Goal: Task Accomplishment & Management: Use online tool/utility

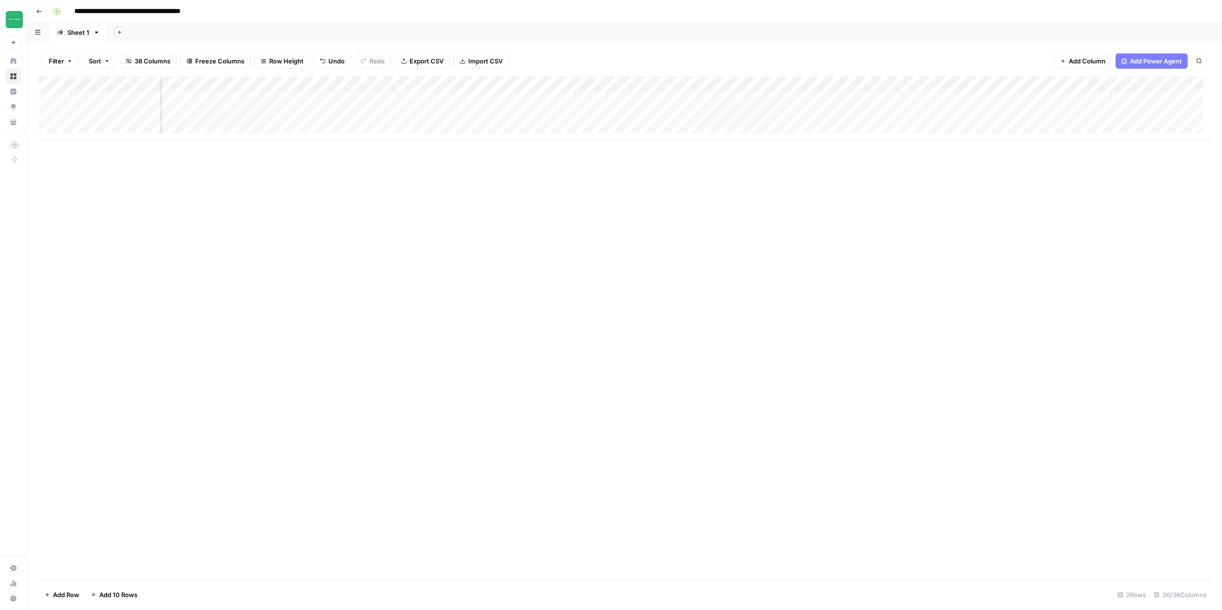
scroll to position [0, 1379]
click at [748, 100] on div "Add Column" at bounding box center [625, 108] width 1172 height 64
click at [747, 117] on div "Add Column" at bounding box center [625, 108] width 1172 height 64
click at [779, 83] on div "Add Column" at bounding box center [625, 108] width 1172 height 64
click at [648, 260] on div "Add Column" at bounding box center [625, 327] width 1172 height 503
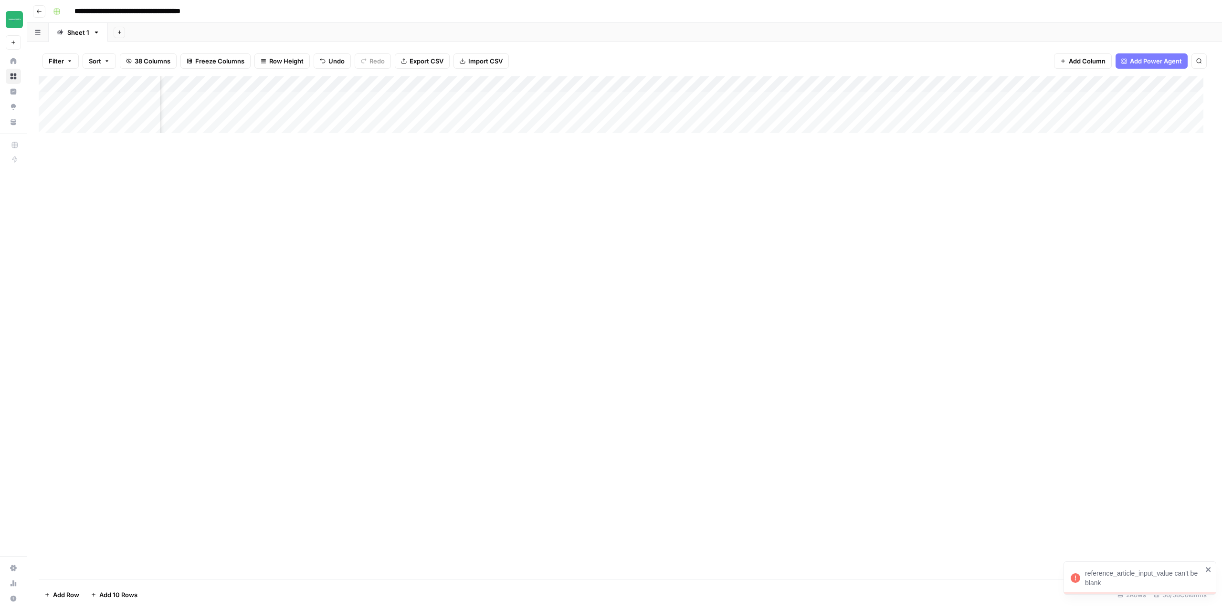
click at [592, 87] on div "Add Column" at bounding box center [625, 108] width 1172 height 64
click at [691, 292] on div "Add Column" at bounding box center [625, 327] width 1172 height 503
click at [591, 102] on div "Add Column" at bounding box center [625, 108] width 1172 height 64
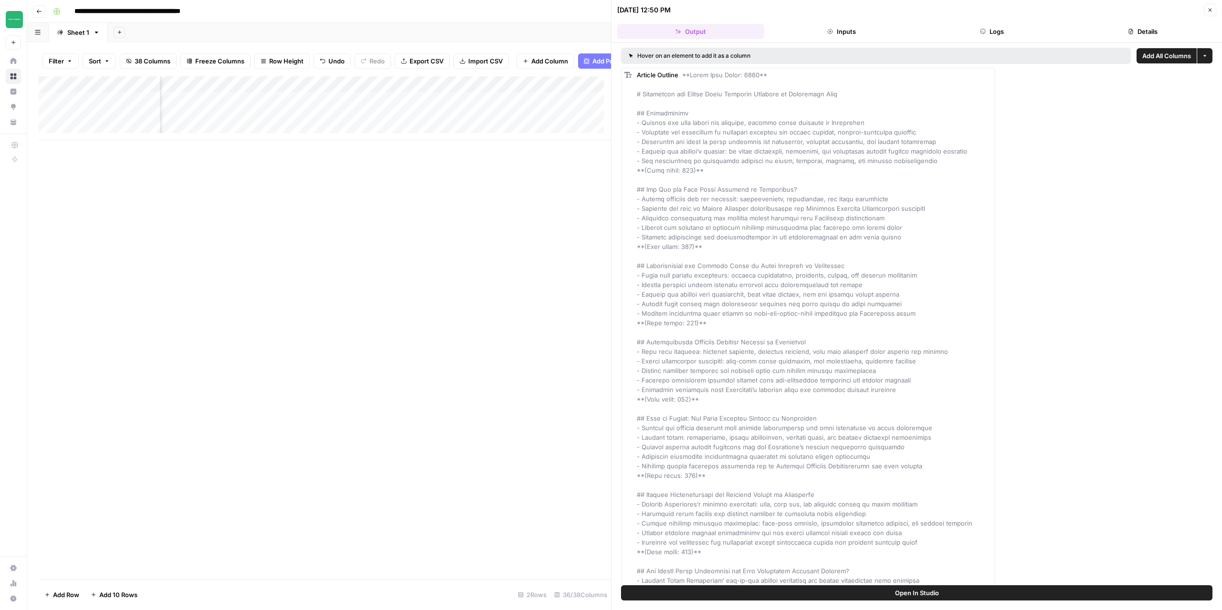
click at [1159, 56] on span "Add All Columns" at bounding box center [1166, 56] width 49 height 10
click at [1213, 10] on button "Close" at bounding box center [1210, 10] width 12 height 12
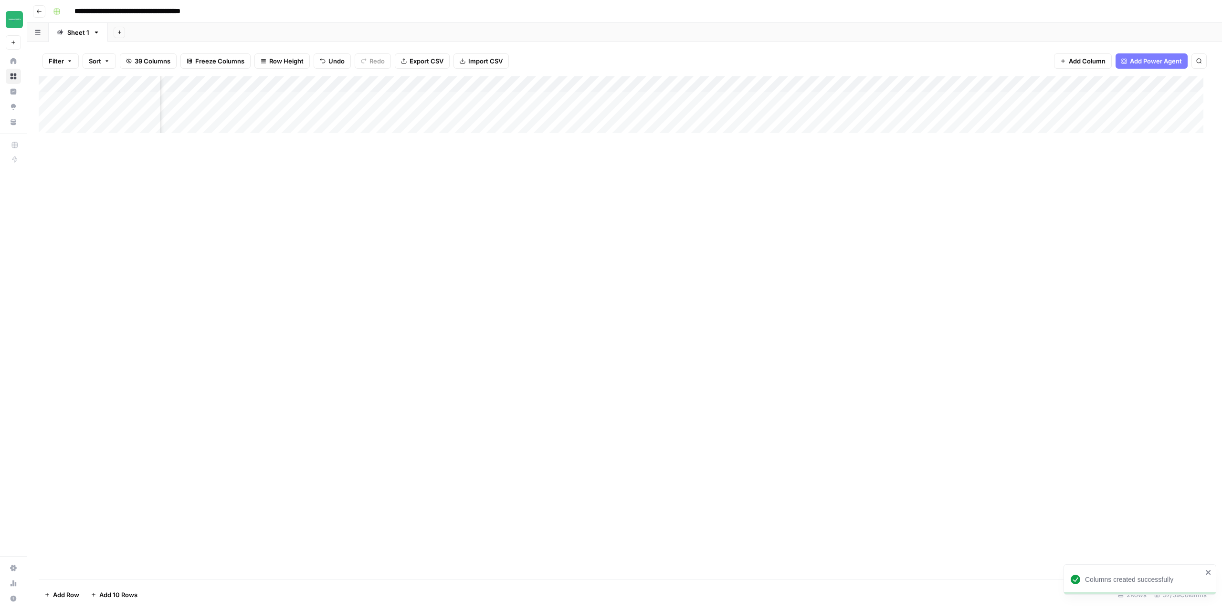
scroll to position [0, 1514]
click at [731, 85] on div "Add Column" at bounding box center [625, 108] width 1172 height 64
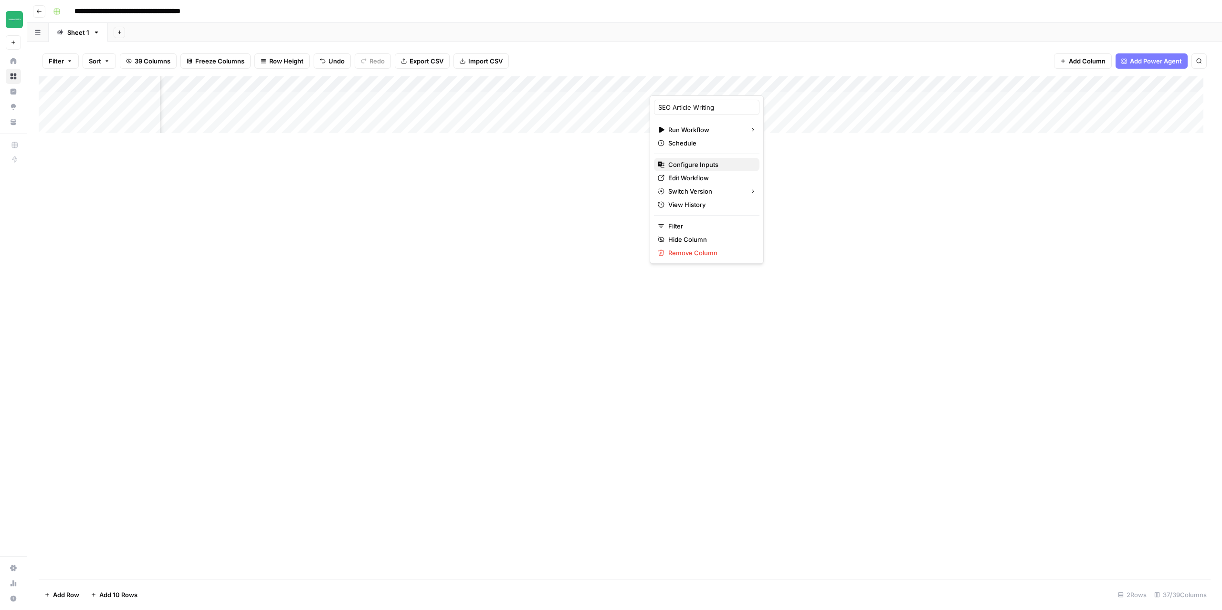
click at [699, 166] on span "Configure Inputs" at bounding box center [710, 165] width 84 height 10
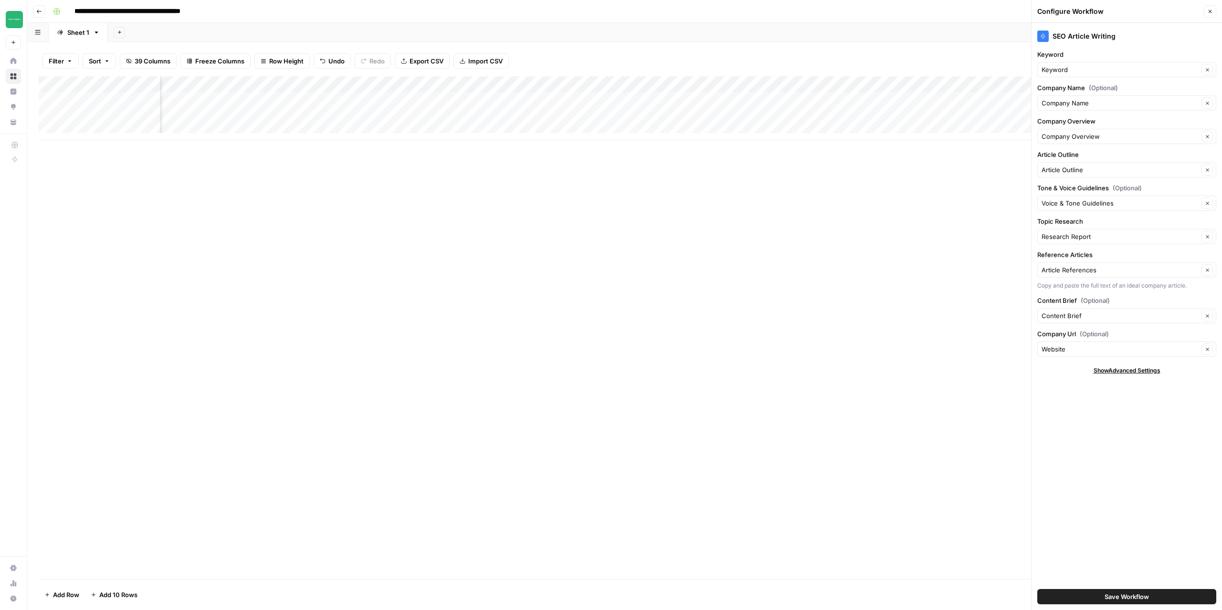
click at [1212, 13] on icon "button" at bounding box center [1210, 12] width 6 height 6
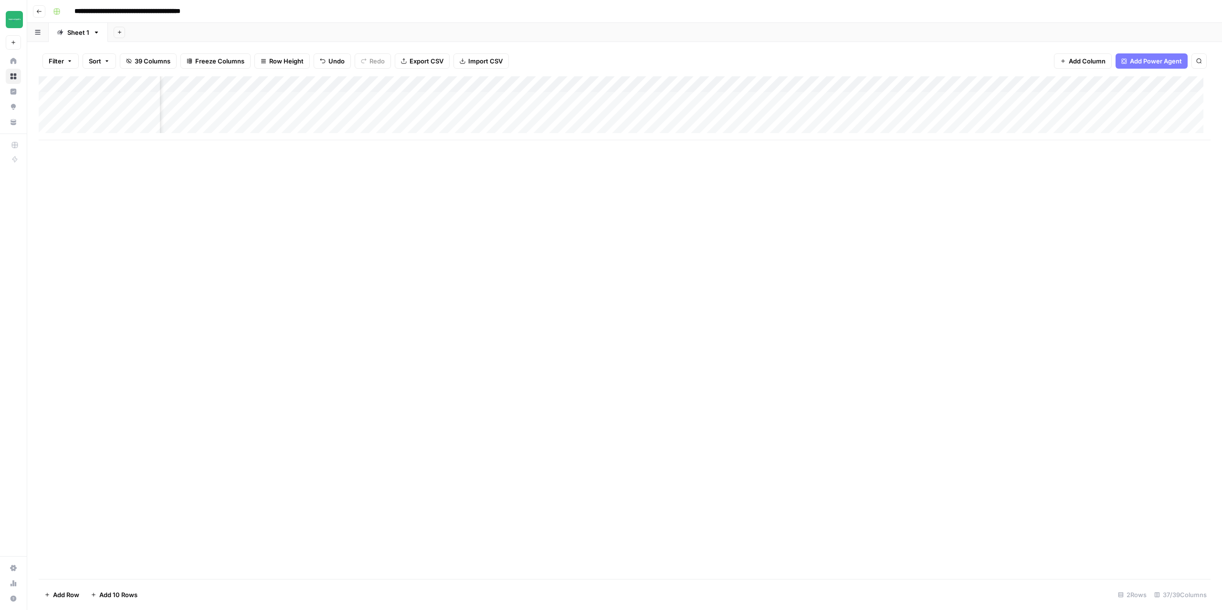
click at [699, 98] on div "Add Column" at bounding box center [625, 108] width 1172 height 64
click at [642, 102] on div "Add Column" at bounding box center [625, 108] width 1172 height 64
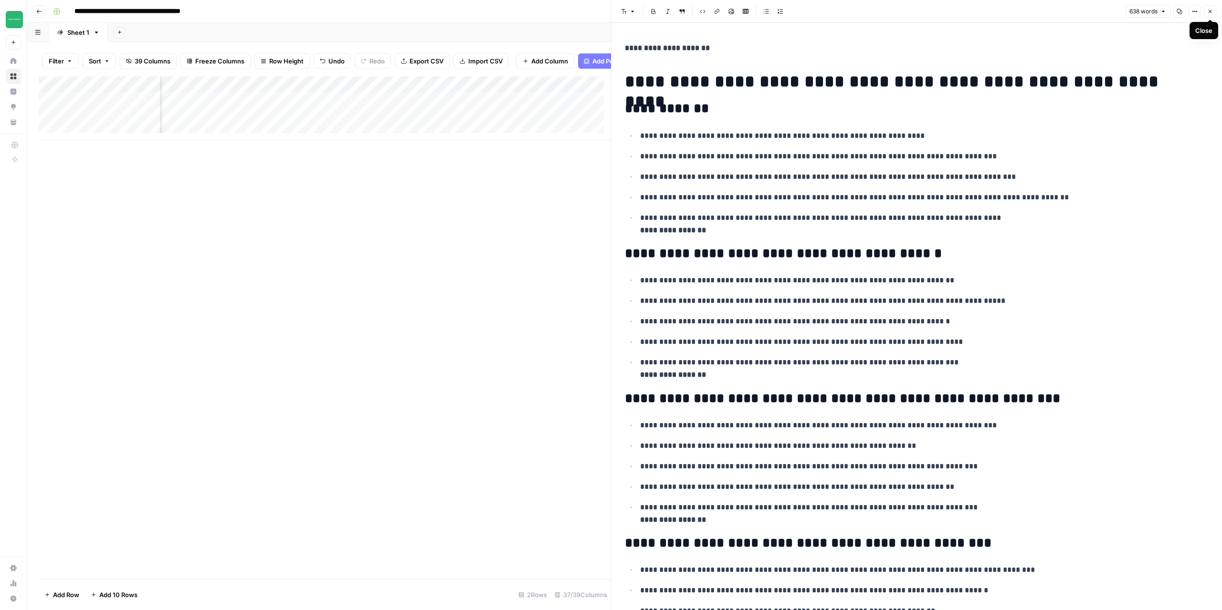
click at [1209, 13] on icon "button" at bounding box center [1210, 12] width 6 height 6
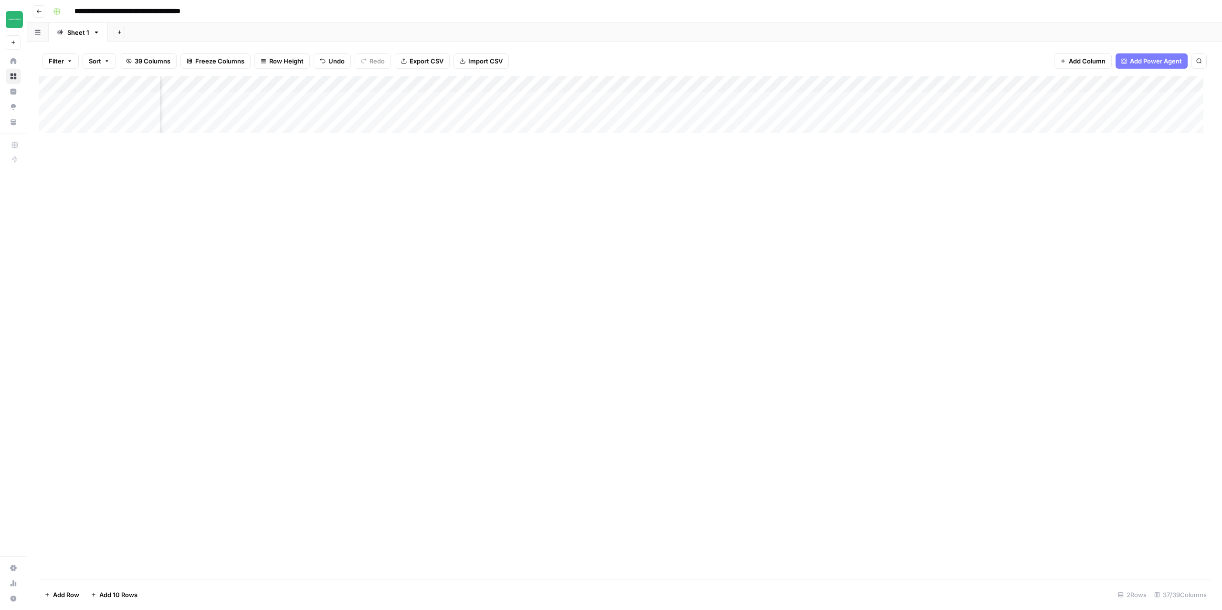
click at [730, 84] on div "Add Column" at bounding box center [625, 108] width 1172 height 64
click at [695, 164] on span "Configure Inputs" at bounding box center [710, 165] width 84 height 10
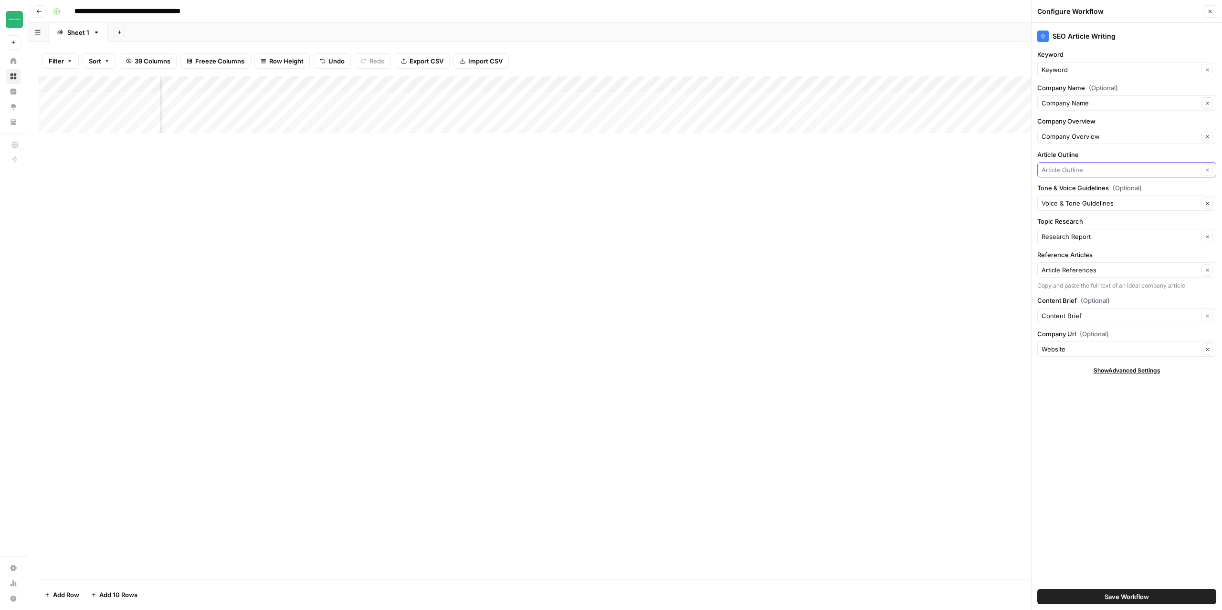
click at [1101, 167] on input "Article Outline" at bounding box center [1119, 170] width 157 height 10
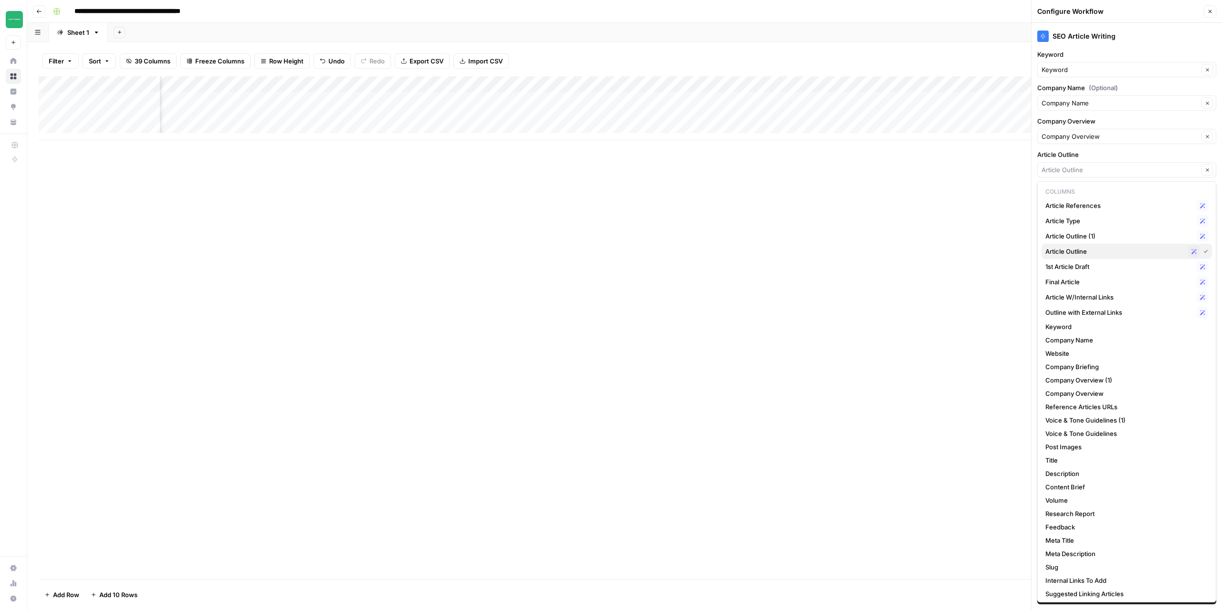
click at [1086, 251] on span "Article Outline" at bounding box center [1114, 252] width 139 height 10
type input "Article Outline"
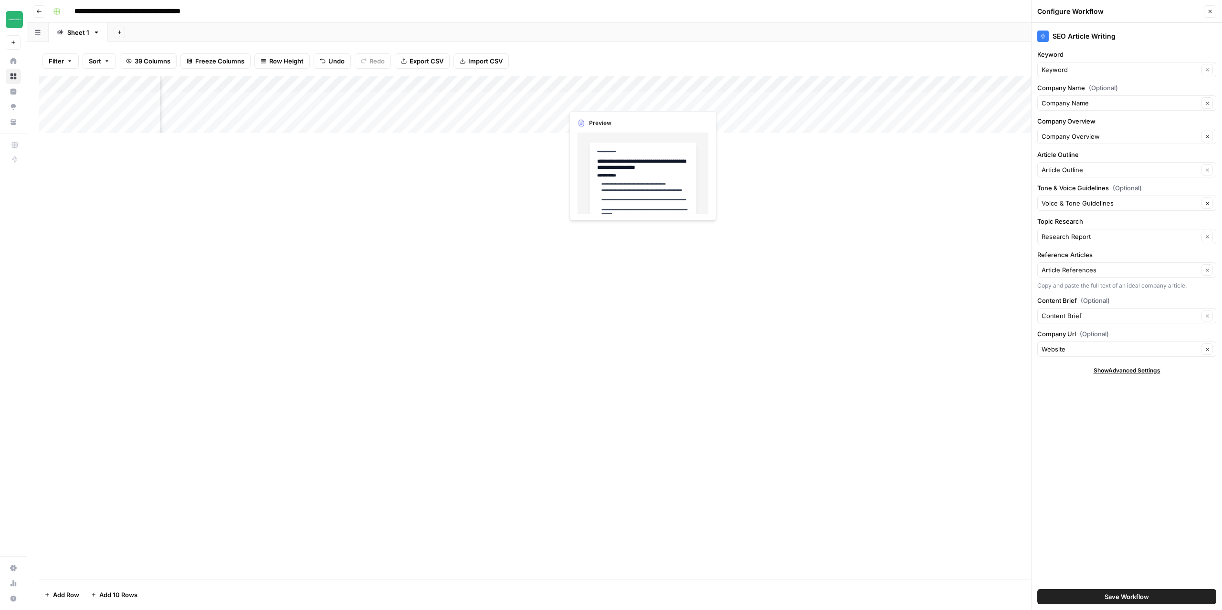
click at [601, 101] on div "Add Column" at bounding box center [625, 108] width 1172 height 64
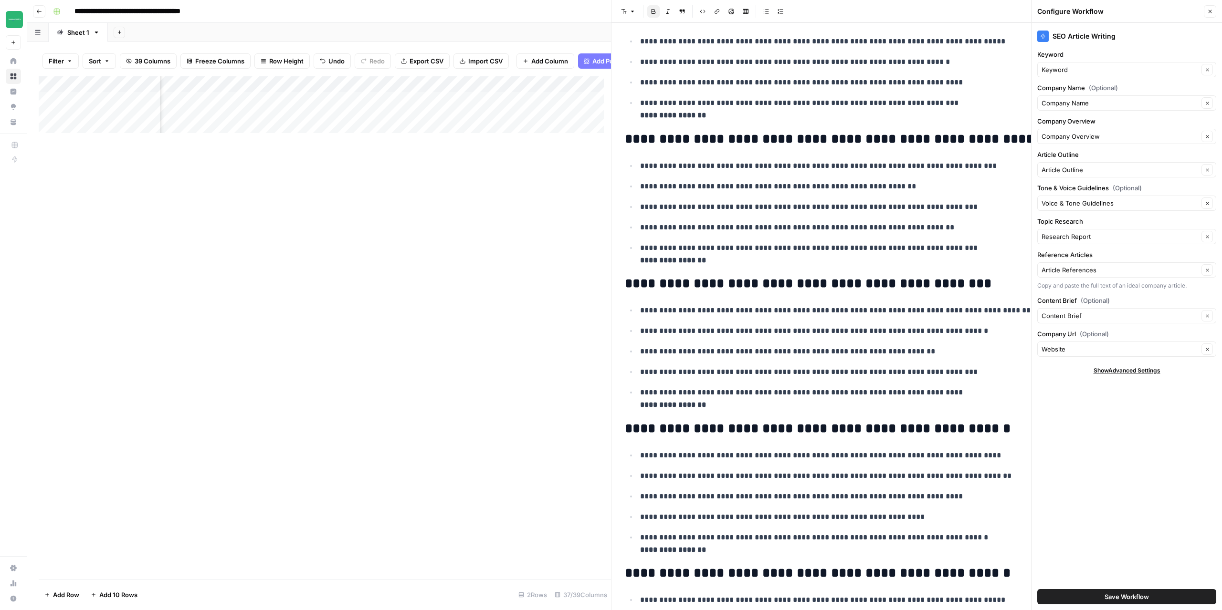
scroll to position [256, 0]
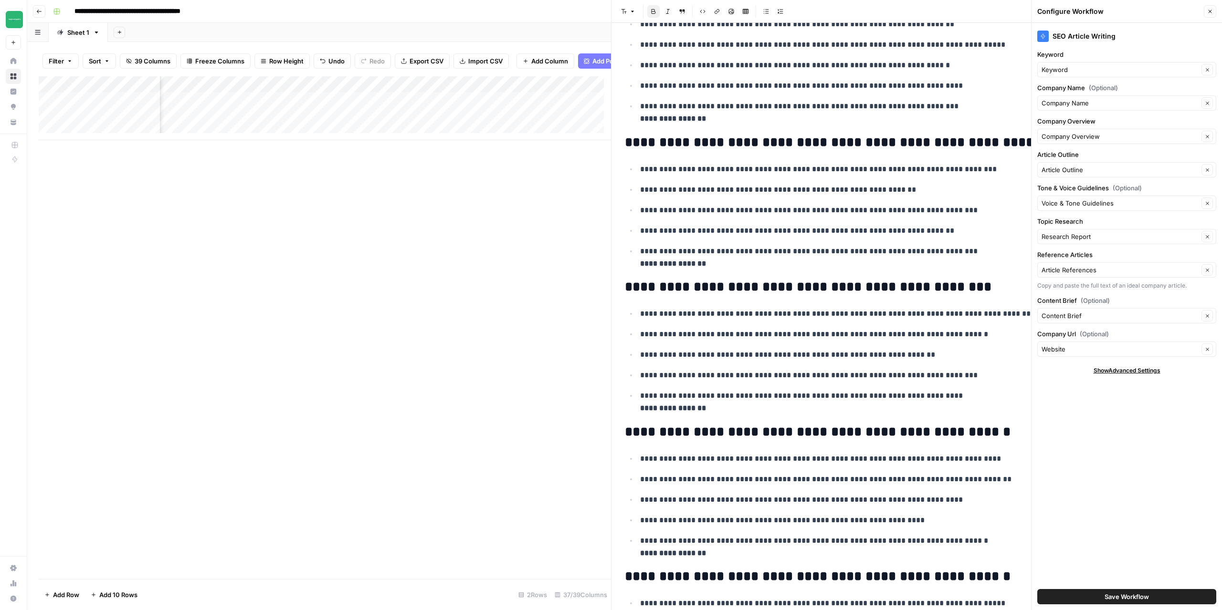
drag, startPoint x: 1112, startPoint y: 598, endPoint x: 1028, endPoint y: 427, distance: 191.0
click at [1112, 599] on span "Save Workflow" at bounding box center [1126, 597] width 44 height 10
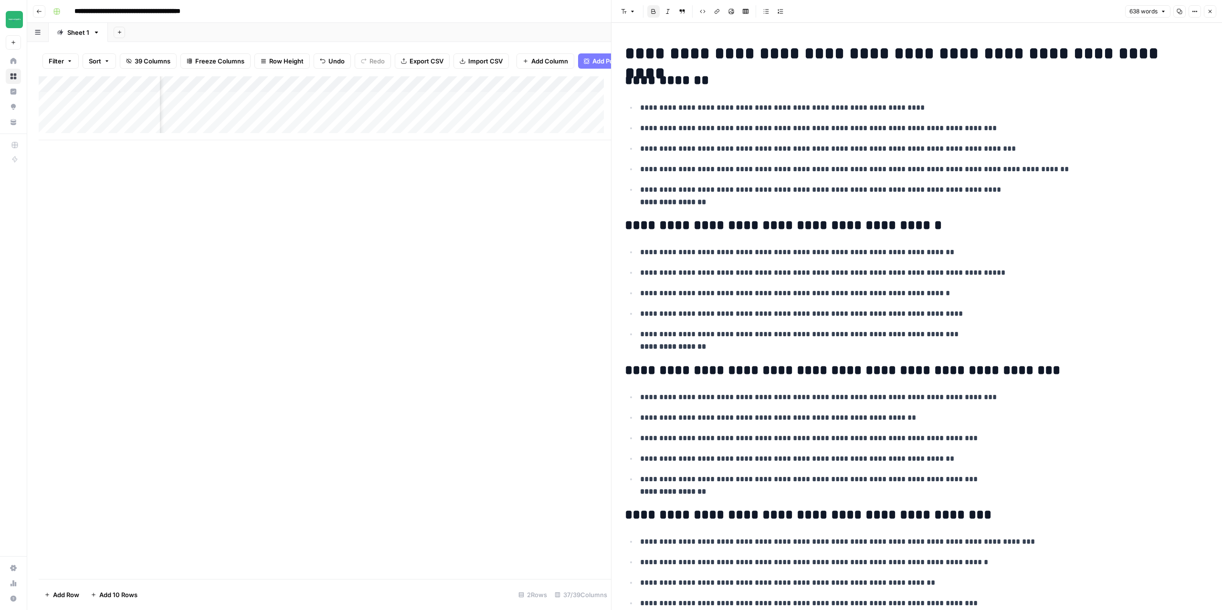
scroll to position [0, 0]
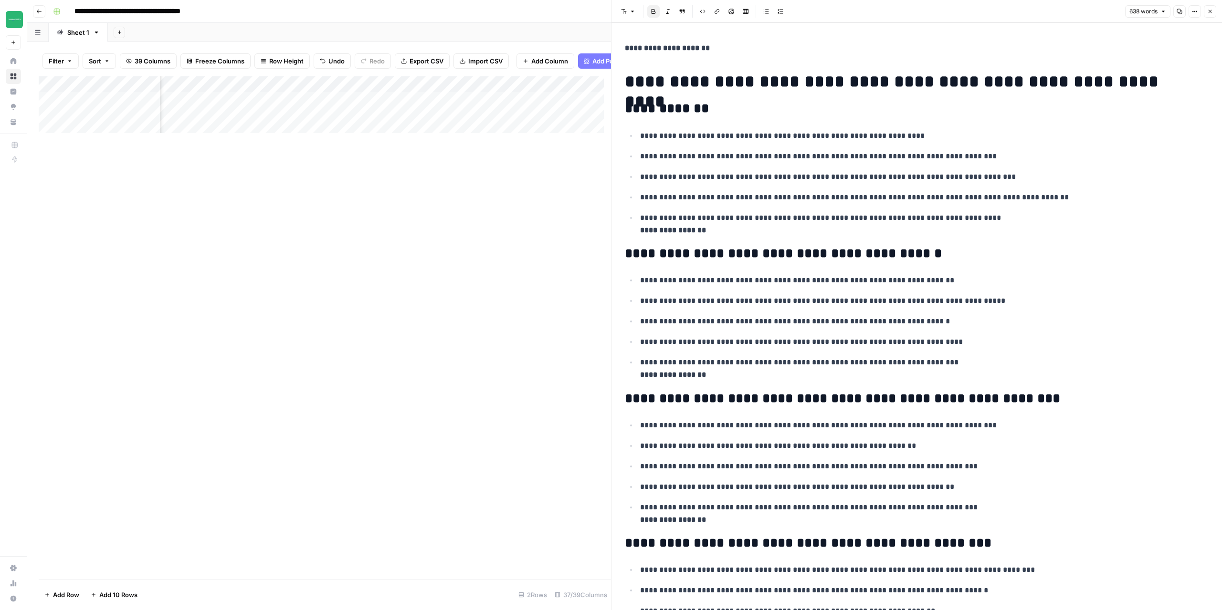
click at [1211, 10] on icon "button" at bounding box center [1210, 12] width 6 height 6
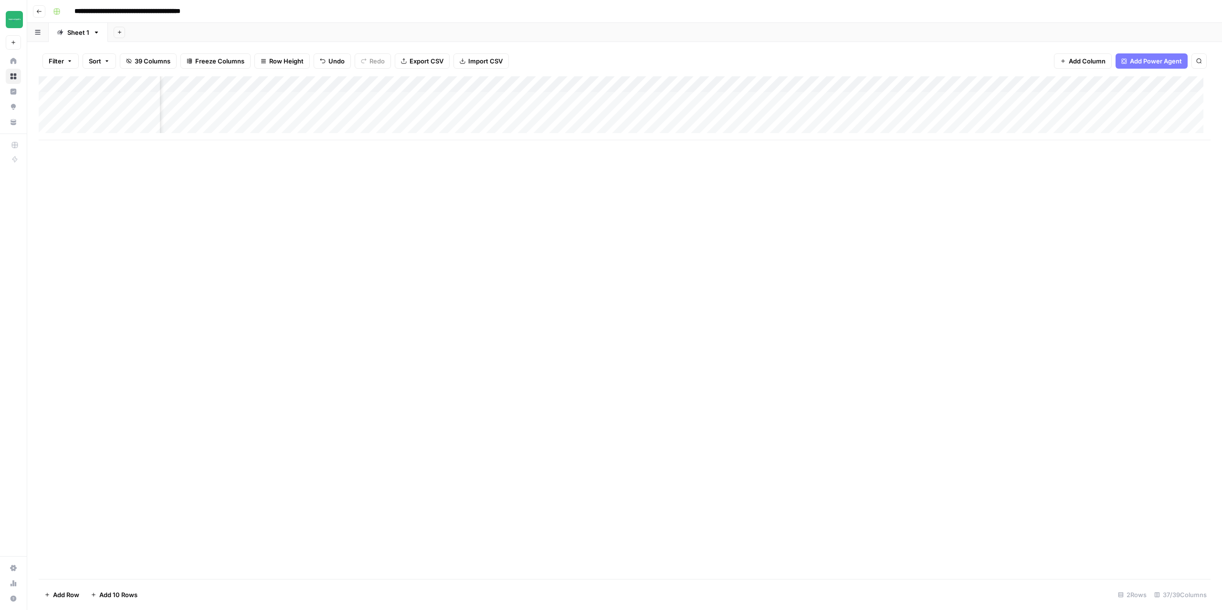
click at [699, 100] on div "Add Column" at bounding box center [625, 108] width 1172 height 64
click at [634, 84] on div "Add Column" at bounding box center [625, 108] width 1172 height 64
click at [591, 168] on span "Configure Inputs" at bounding box center [615, 165] width 84 height 10
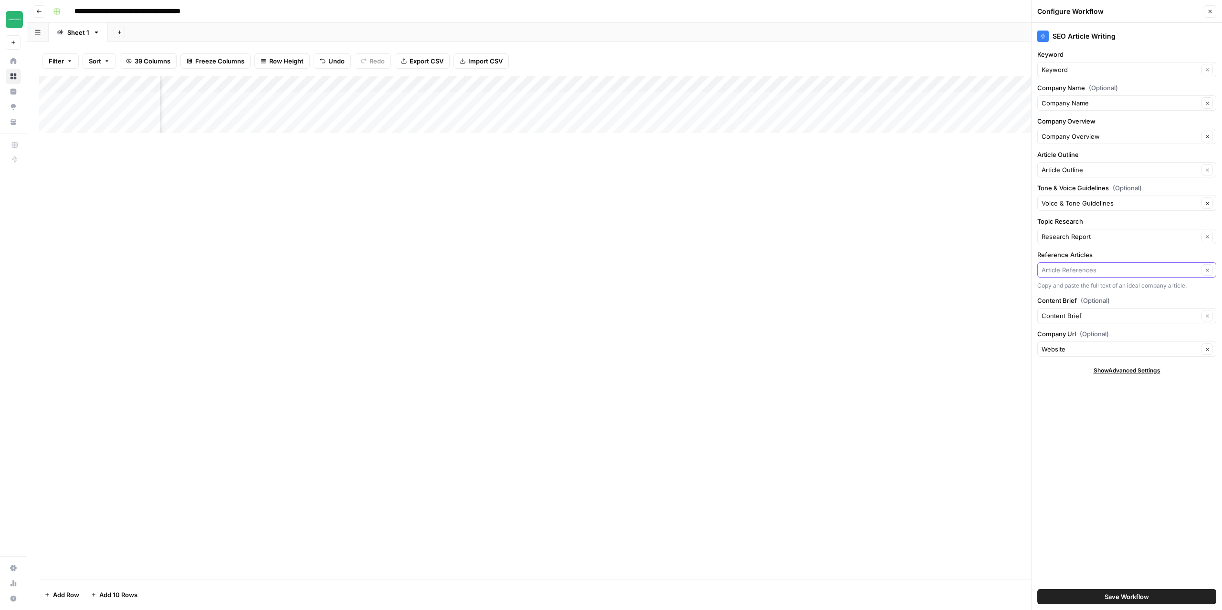
click at [1102, 272] on input "Reference Articles" at bounding box center [1119, 270] width 157 height 10
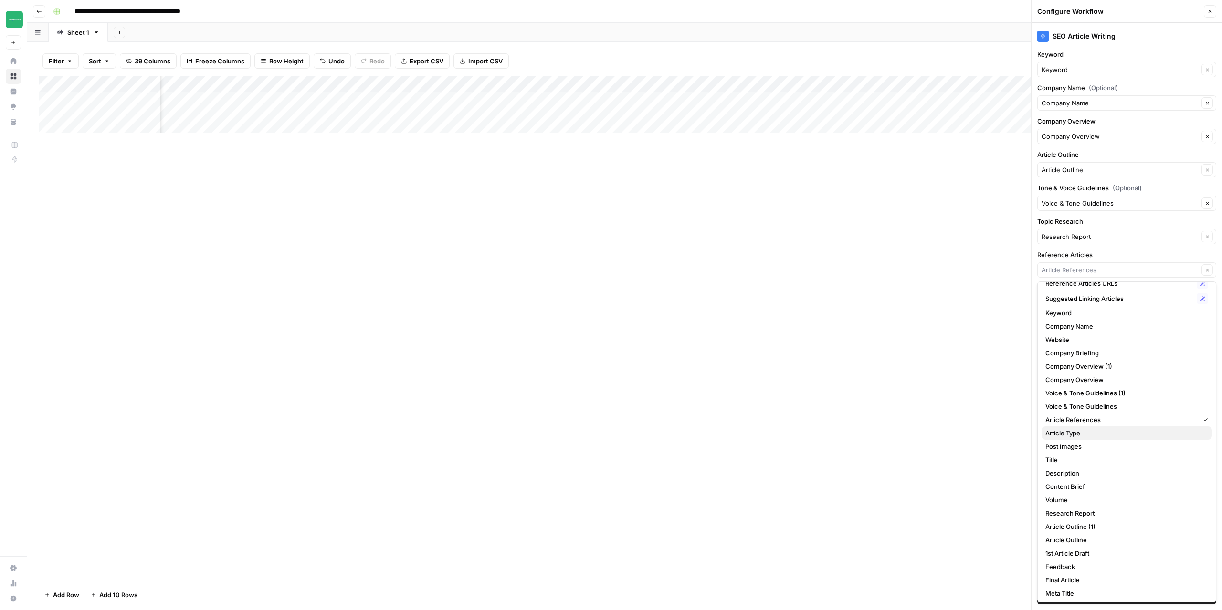
scroll to position [0, 0]
click at [1102, 310] on span "Reference Articles URLs" at bounding box center [1118, 306] width 147 height 10
type input "Reference Articles URLs"
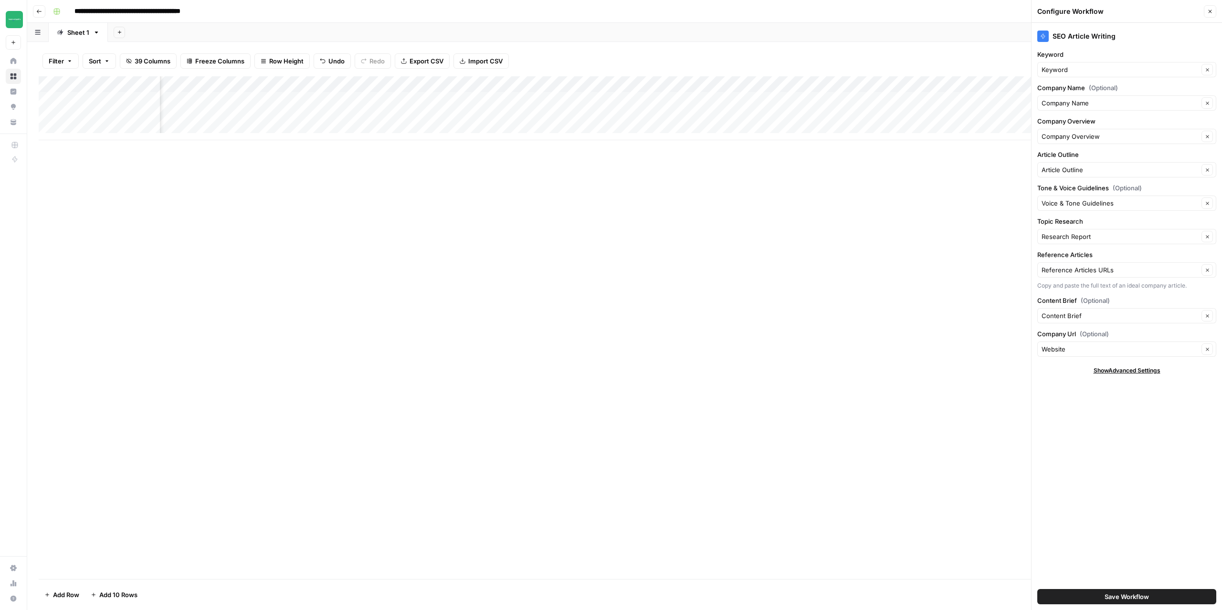
click at [1101, 593] on button "Save Workflow" at bounding box center [1126, 596] width 179 height 15
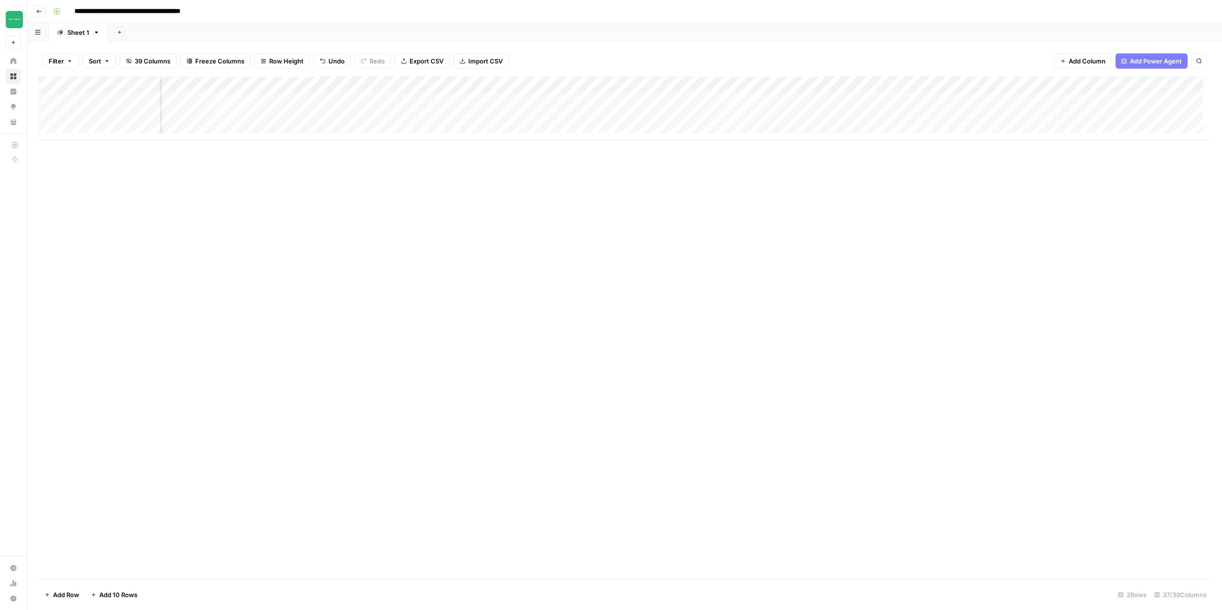
click at [606, 100] on div "Add Column" at bounding box center [625, 108] width 1172 height 64
click at [603, 115] on div "Add Column" at bounding box center [625, 108] width 1172 height 64
click at [632, 100] on div "Add Column" at bounding box center [625, 108] width 1172 height 64
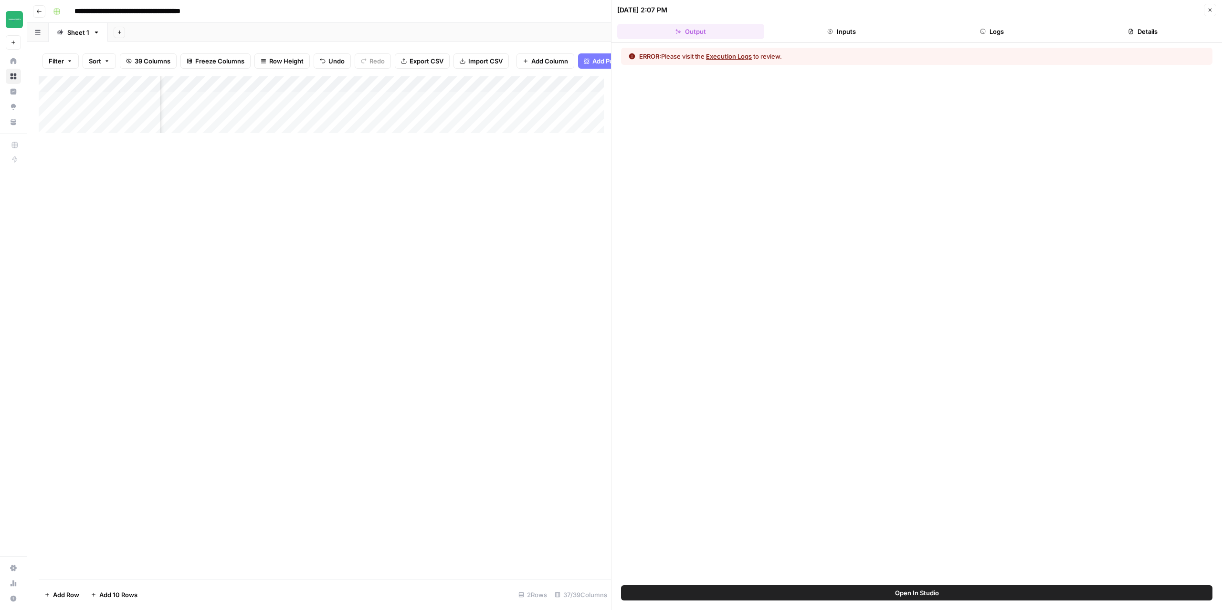
click at [724, 58] on button "Execution Logs" at bounding box center [729, 57] width 46 height 10
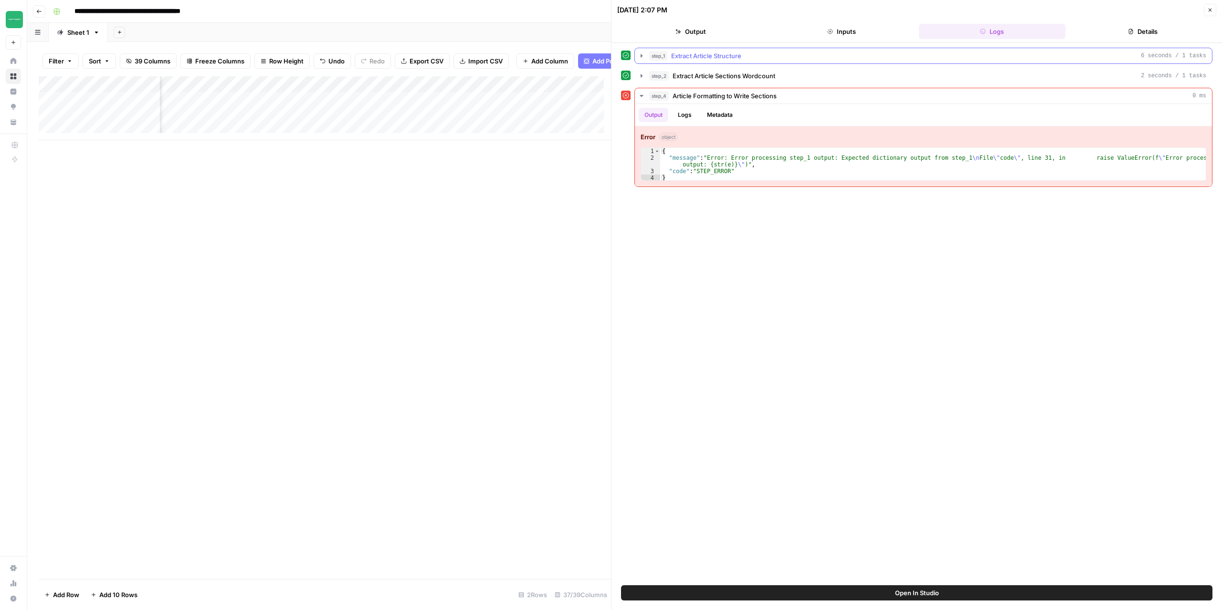
click at [640, 54] on icon "button" at bounding box center [642, 56] width 8 height 8
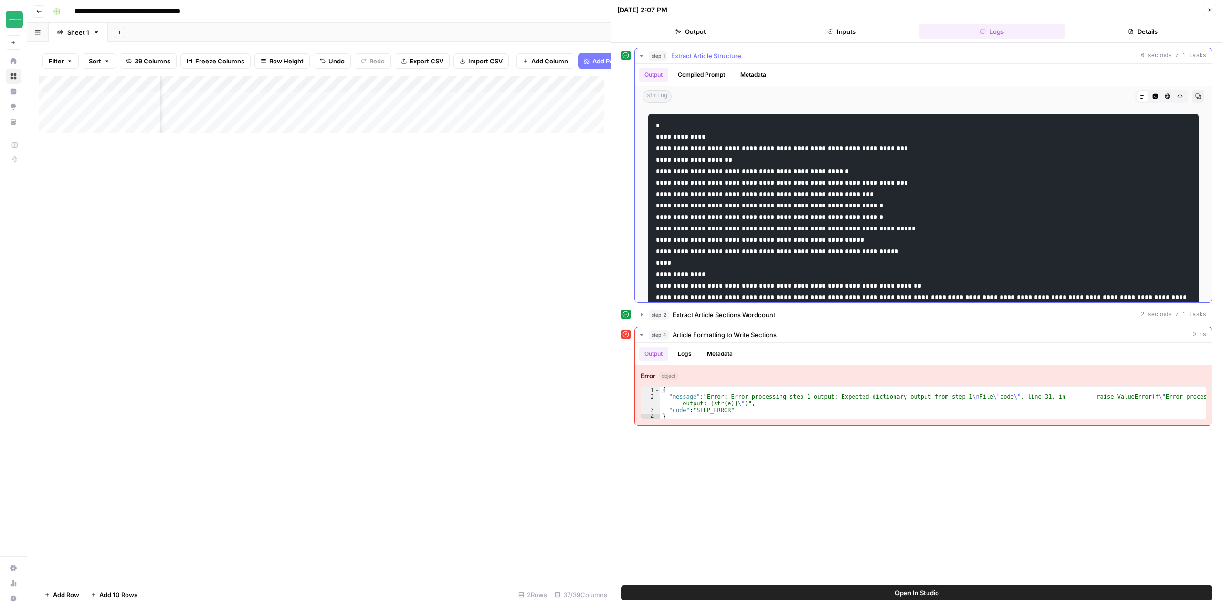
click at [645, 56] on icon "button" at bounding box center [642, 56] width 8 height 8
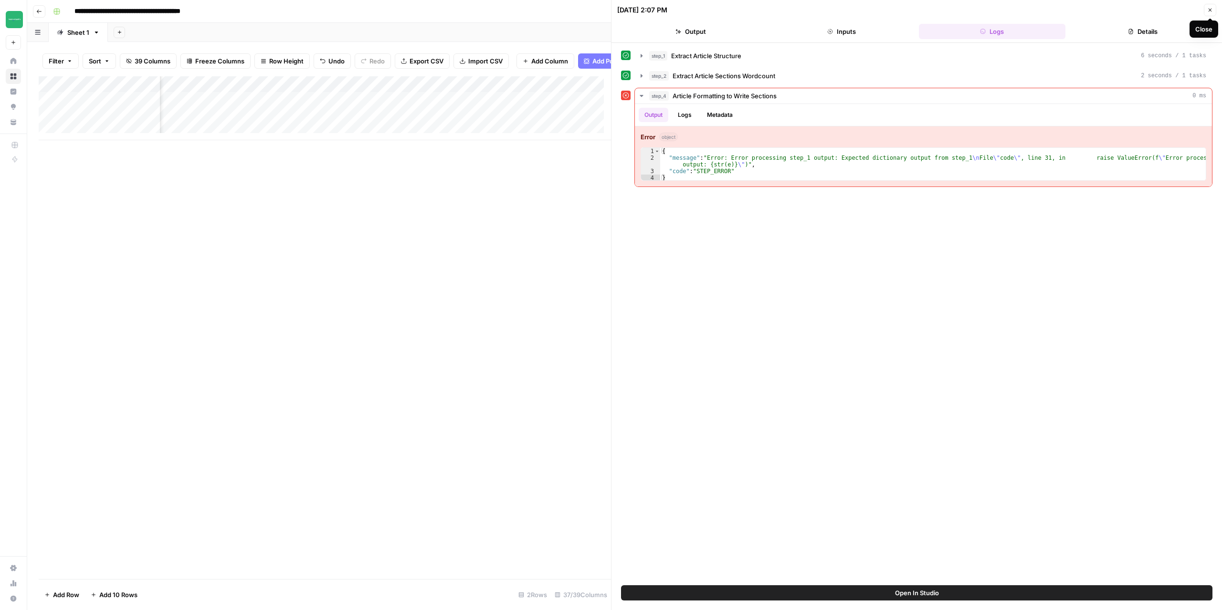
click at [1211, 10] on icon "button" at bounding box center [1210, 10] width 6 height 6
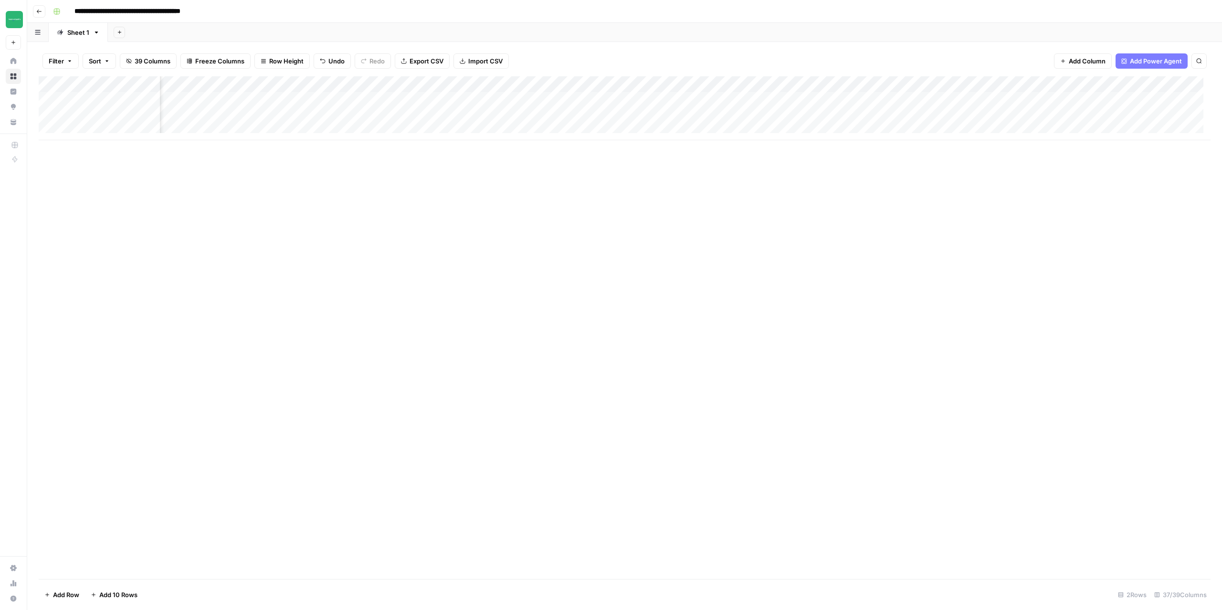
click at [95, 131] on div "Add Column" at bounding box center [625, 108] width 1172 height 64
click at [790, 98] on div "Add Column" at bounding box center [625, 116] width 1172 height 80
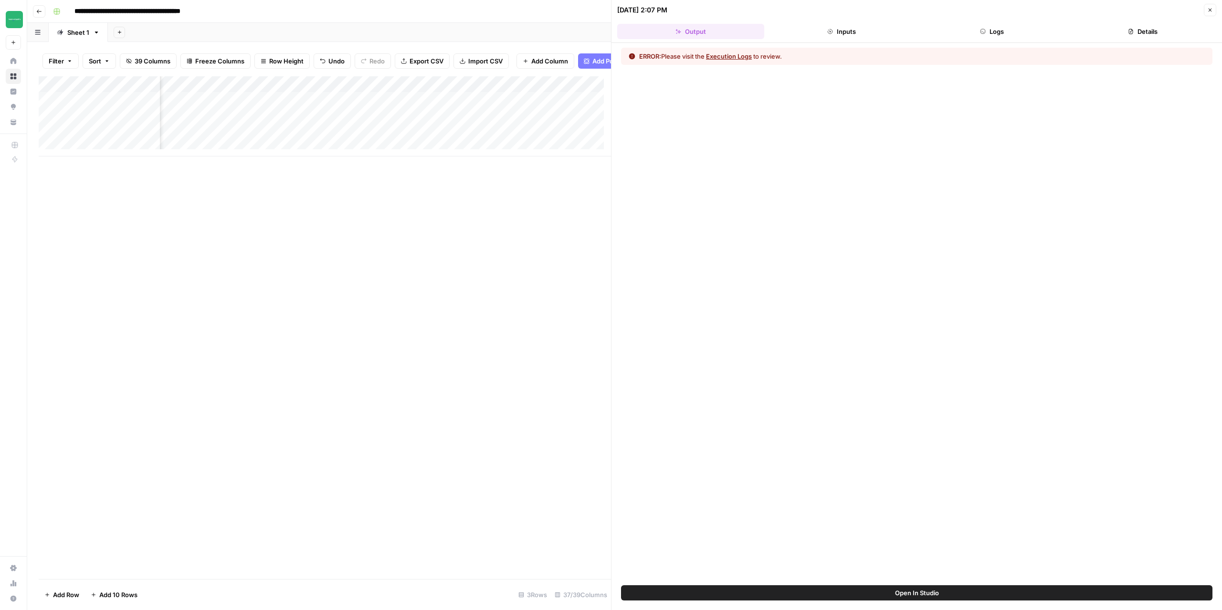
click at [736, 55] on button "Execution Logs" at bounding box center [729, 57] width 46 height 10
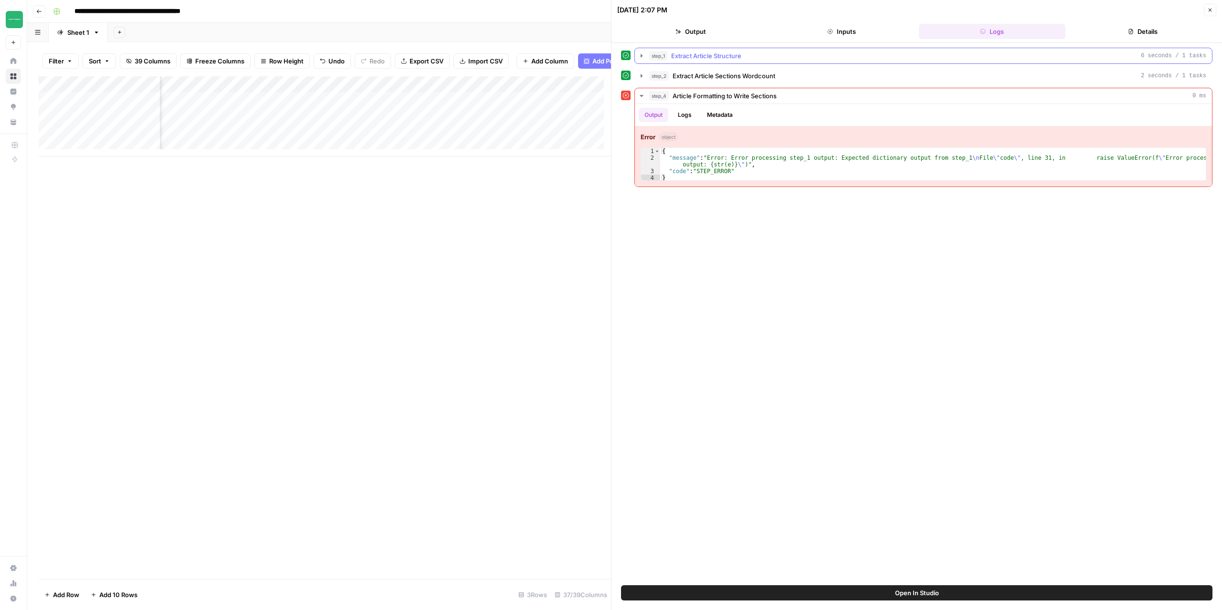
click at [644, 57] on icon "button" at bounding box center [642, 56] width 8 height 8
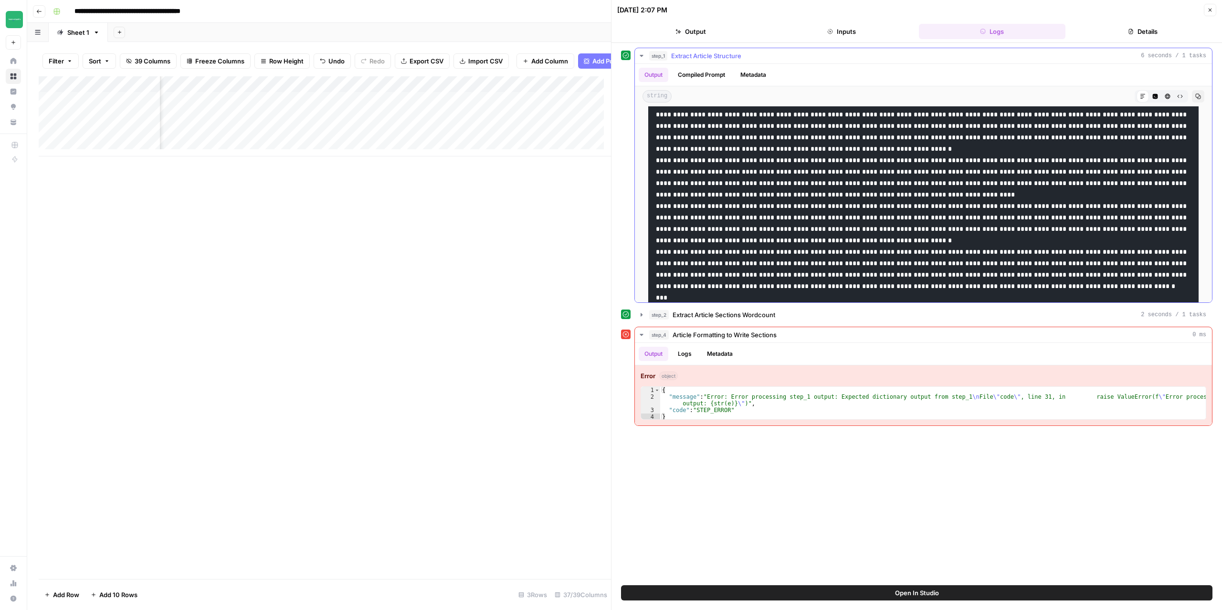
scroll to position [472, 0]
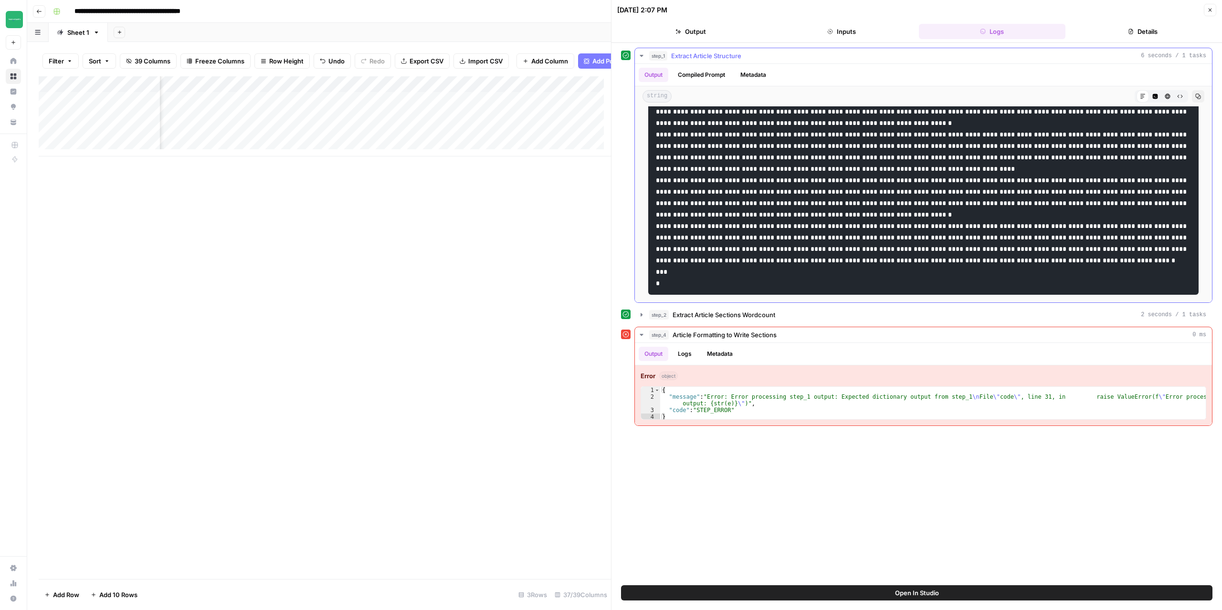
click at [639, 58] on icon "button" at bounding box center [642, 56] width 8 height 8
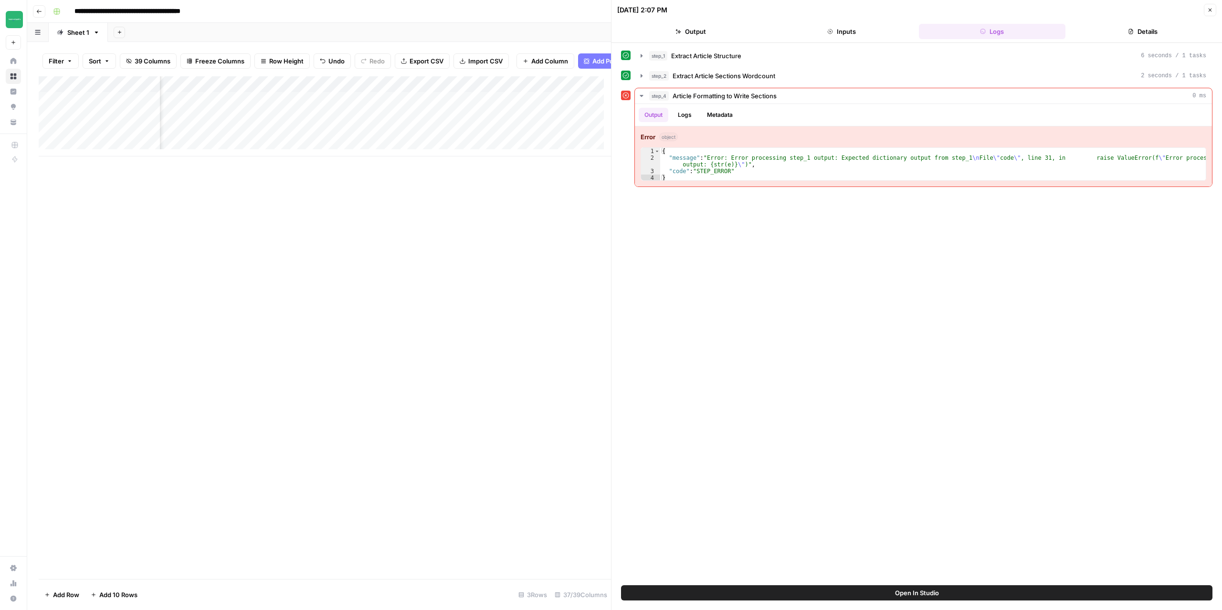
scroll to position [0, 1750]
click at [496, 91] on div "Add Column" at bounding box center [325, 116] width 572 height 80
click at [455, 183] on span "Edit Workflow" at bounding box center [473, 185] width 84 height 10
click at [504, 107] on div "Add Column" at bounding box center [325, 116] width 572 height 80
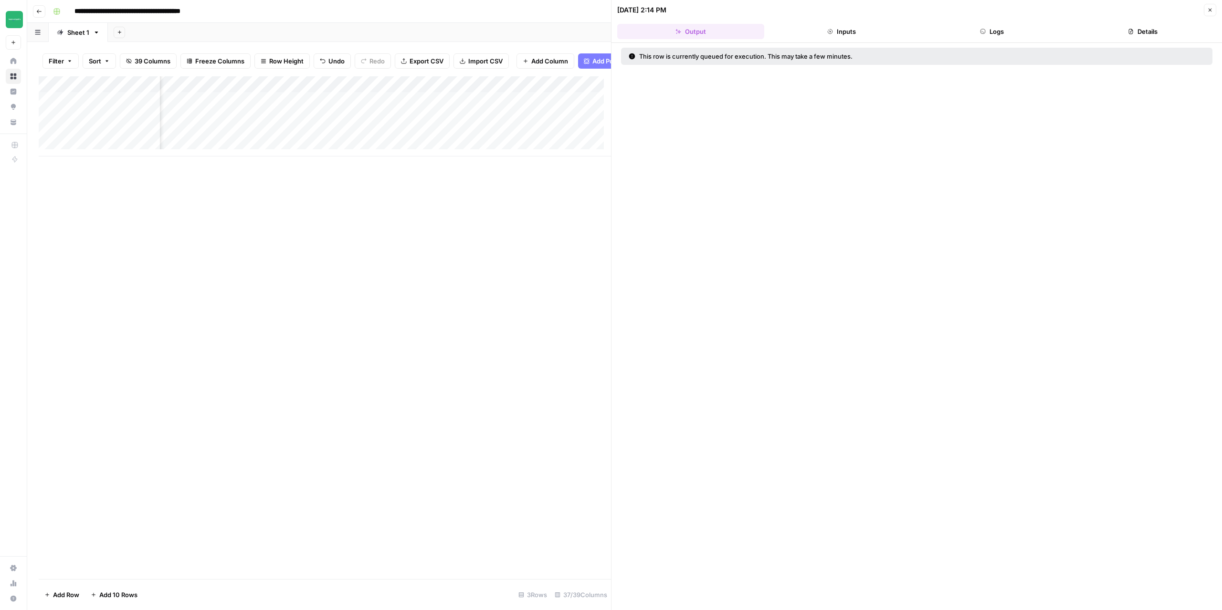
click at [1000, 38] on button "Logs" at bounding box center [992, 31] width 147 height 15
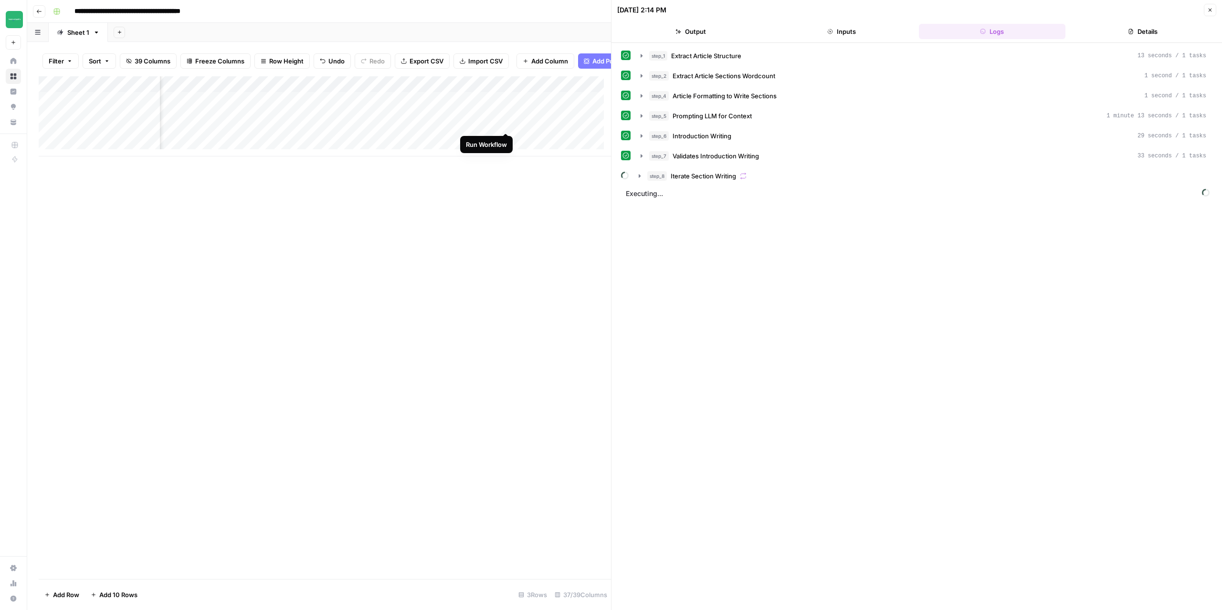
click at [504, 122] on div "Add Column" at bounding box center [325, 116] width 572 height 80
click at [1209, 12] on icon "button" at bounding box center [1210, 10] width 6 height 6
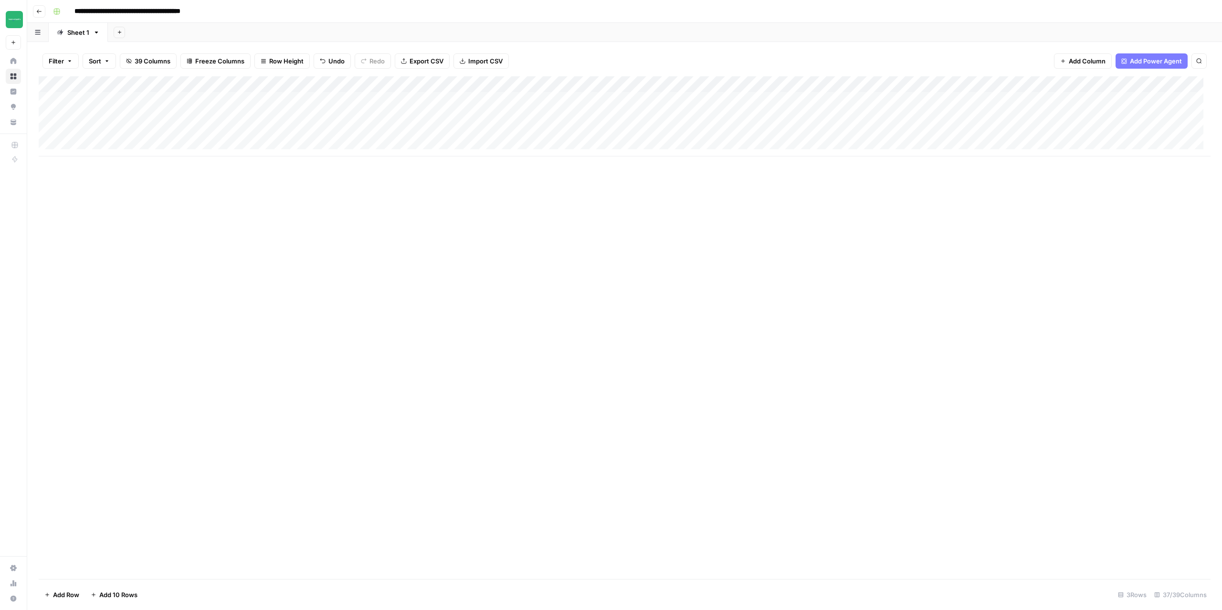
click at [41, 19] on header "**********" at bounding box center [624, 11] width 1194 height 23
click at [38, 16] on button "Go back" at bounding box center [39, 11] width 12 height 12
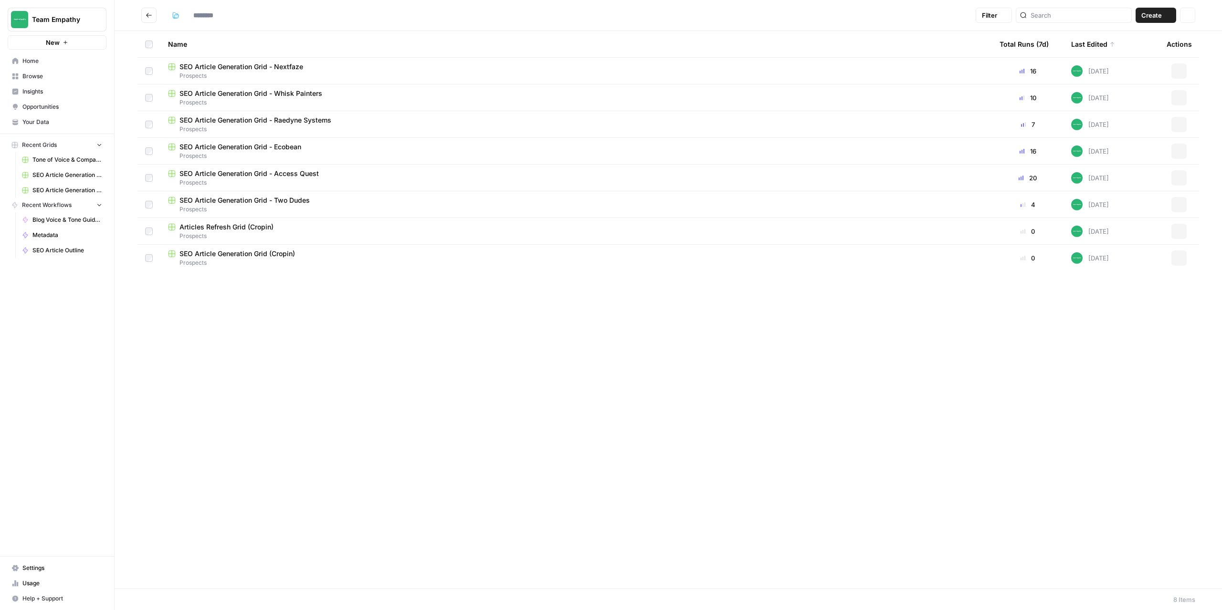
type input "*********"
click at [1177, 71] on icon "button" at bounding box center [1179, 71] width 6 height 6
click at [1117, 94] on span "Duplicate" at bounding box center [1136, 94] width 76 height 10
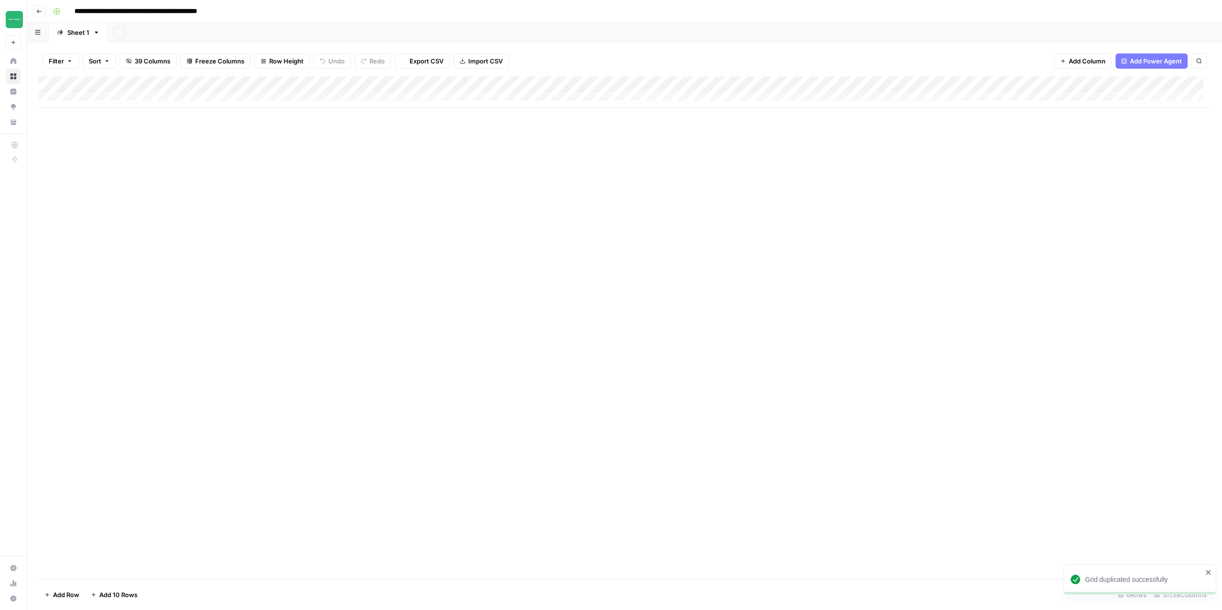
click at [246, 13] on input "**********" at bounding box center [158, 11] width 177 height 15
drag, startPoint x: 250, startPoint y: 11, endPoint x: 224, endPoint y: 11, distance: 25.8
click at [226, 12] on div "**********" at bounding box center [630, 11] width 1163 height 15
click at [219, 10] on input "**********" at bounding box center [158, 11] width 177 height 15
drag, startPoint x: 220, startPoint y: 10, endPoint x: 252, endPoint y: 12, distance: 32.0
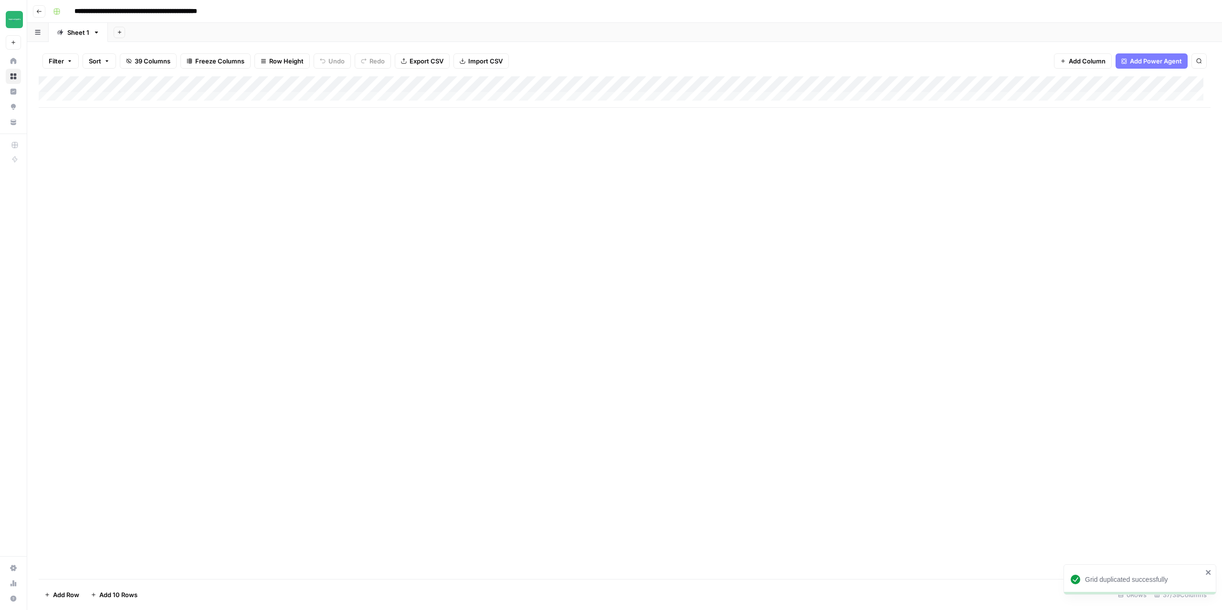
click at [252, 12] on div "**********" at bounding box center [630, 11] width 1163 height 15
drag, startPoint x: 220, startPoint y: 12, endPoint x: 173, endPoint y: 12, distance: 47.2
click at [173, 12] on input "**********" at bounding box center [156, 11] width 172 height 15
type input "**********"
drag, startPoint x: 282, startPoint y: 239, endPoint x: 277, endPoint y: 233, distance: 7.8
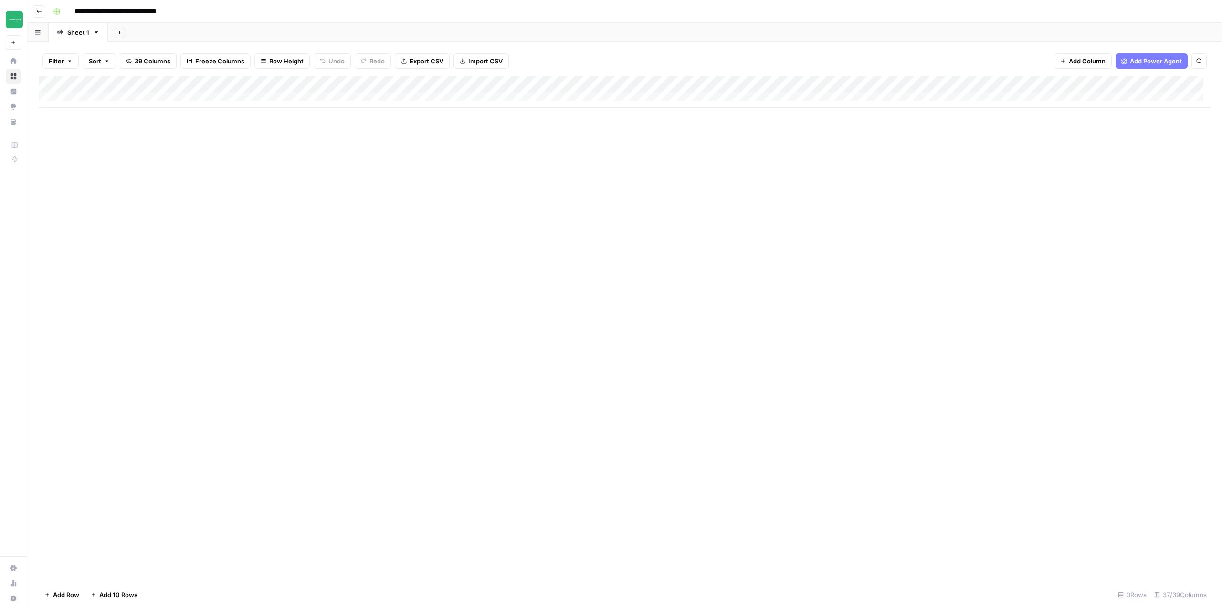
click at [283, 239] on div "Add Column" at bounding box center [625, 327] width 1172 height 503
click at [79, 99] on div "Add Column" at bounding box center [625, 91] width 1172 height 31
click at [214, 101] on textarea at bounding box center [148, 100] width 153 height 13
click at [270, 99] on div "Add Column" at bounding box center [625, 100] width 1172 height 48
click at [197, 103] on div "Add Column" at bounding box center [625, 100] width 1172 height 48
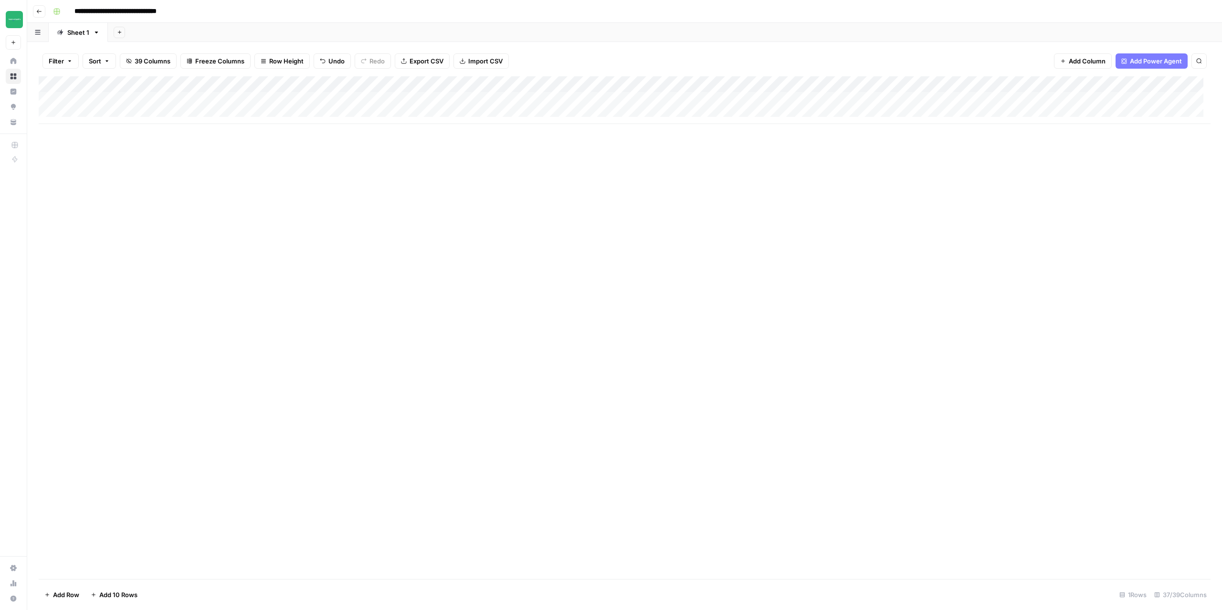
click at [197, 103] on div "Add Column" at bounding box center [625, 100] width 1172 height 48
type textarea "****"
click at [130, 105] on div "Add Column" at bounding box center [625, 100] width 1172 height 48
click at [81, 115] on div "Add Column" at bounding box center [625, 100] width 1172 height 48
click at [81, 129] on div "Add Column" at bounding box center [625, 108] width 1172 height 64
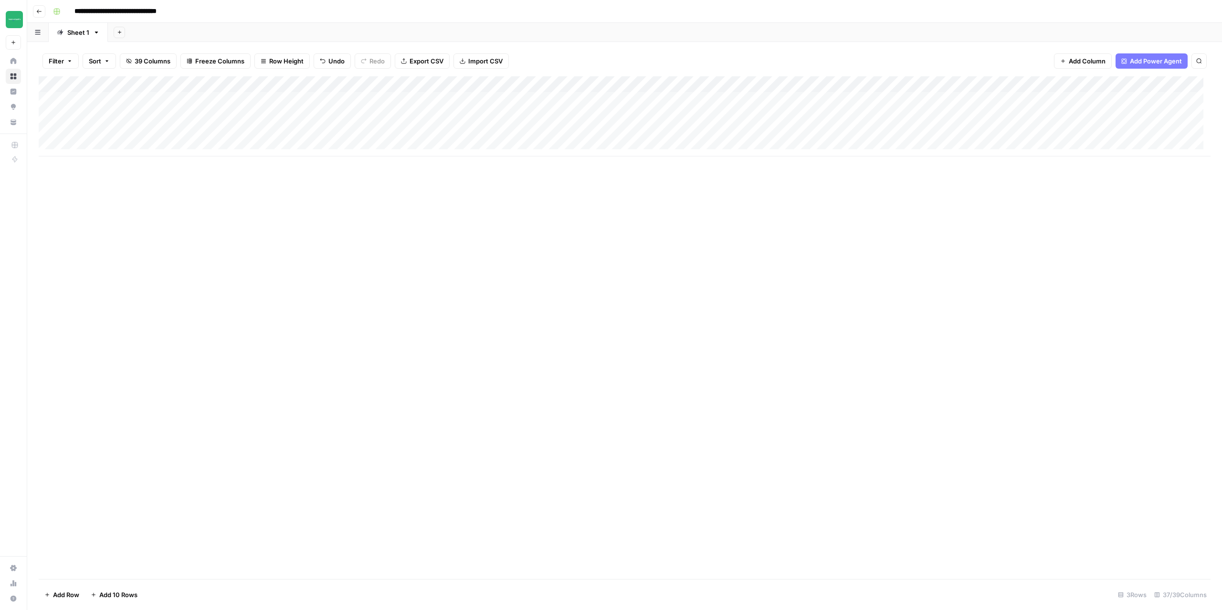
click at [82, 147] on div "Add Column" at bounding box center [625, 116] width 1172 height 80
click at [349, 288] on div "Add Column" at bounding box center [625, 327] width 1172 height 503
click at [420, 83] on div "Add Column" at bounding box center [625, 124] width 1172 height 96
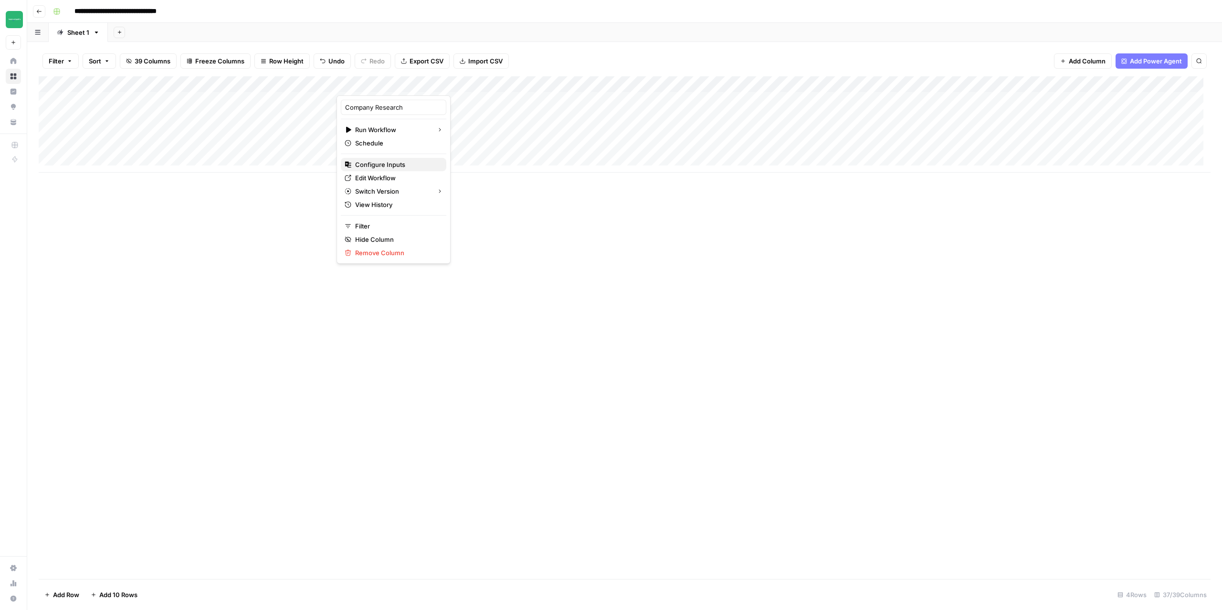
click at [387, 166] on span "Configure Inputs" at bounding box center [397, 165] width 84 height 10
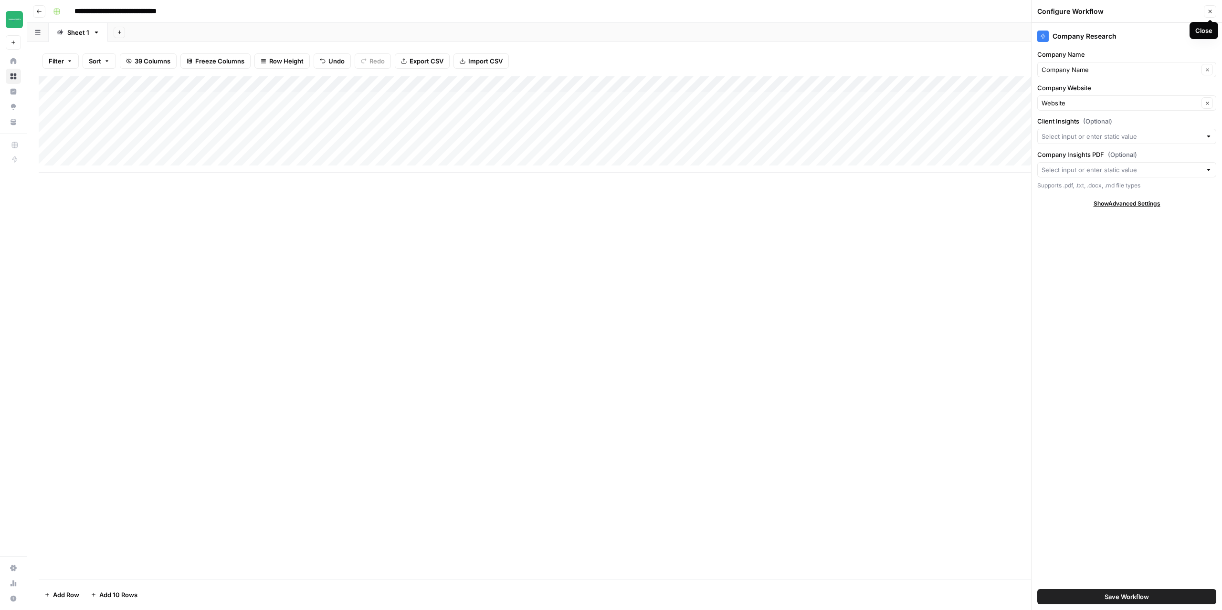
click at [1212, 14] on button "Close" at bounding box center [1210, 11] width 12 height 12
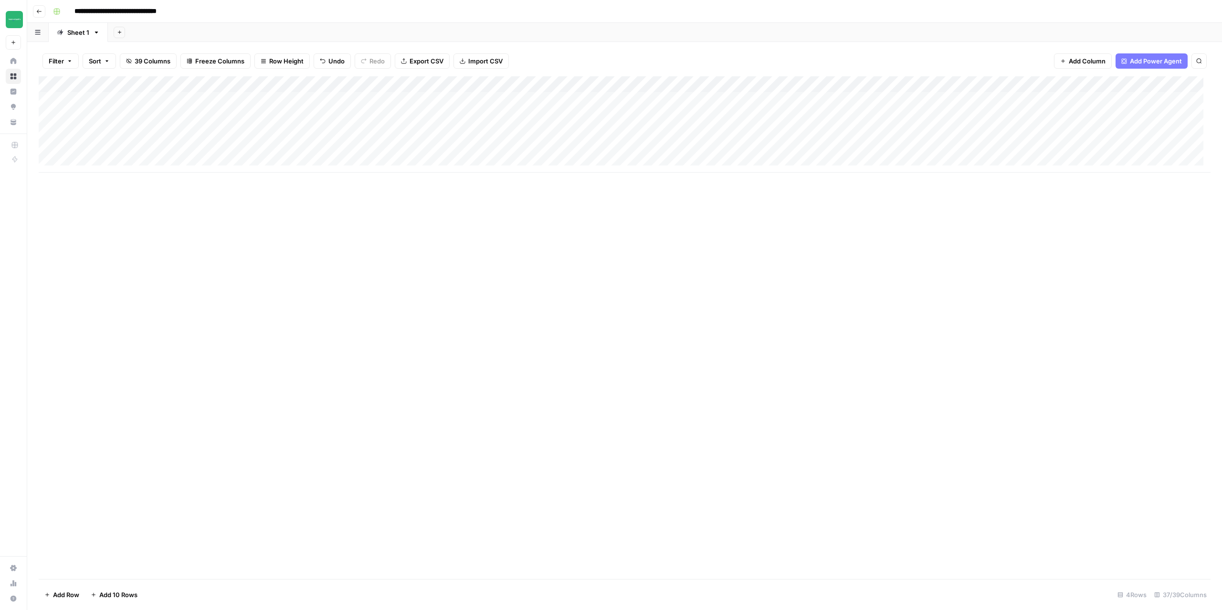
click at [387, 98] on div "Add Column" at bounding box center [625, 124] width 1172 height 96
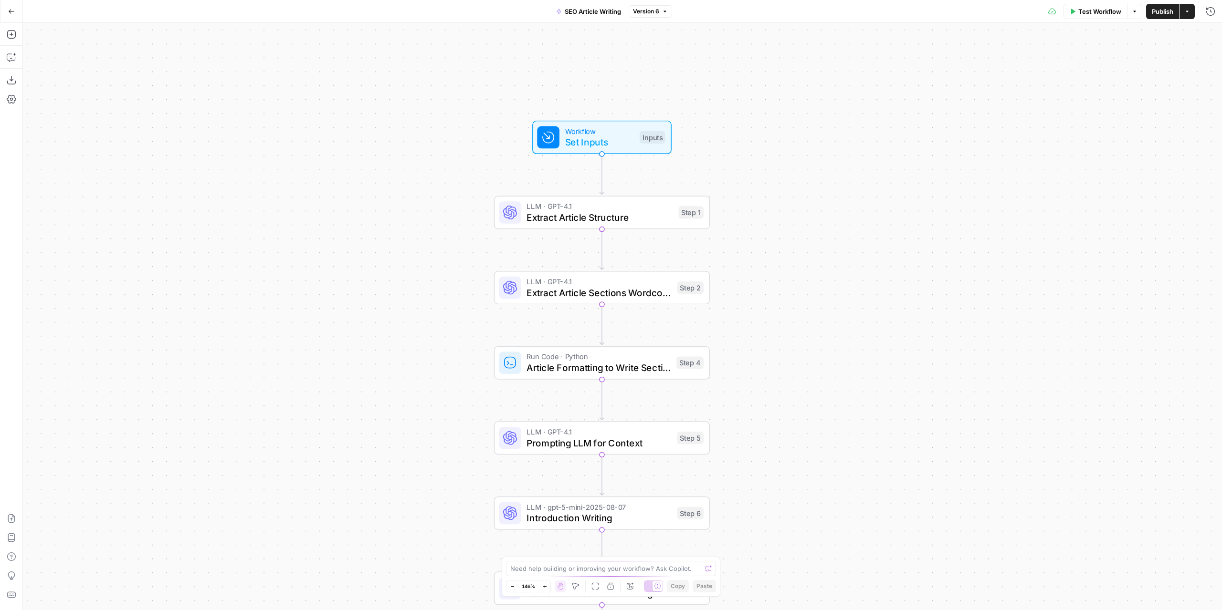
drag, startPoint x: 793, startPoint y: 229, endPoint x: 807, endPoint y: 304, distance: 76.7
click at [807, 304] on div "Workflow Set Inputs Inputs LLM · GPT-4.1 Extract Article Structure Step 1 LLM ·…" at bounding box center [622, 316] width 1199 height 587
click at [622, 222] on span "Extract Article Structure" at bounding box center [599, 217] width 146 height 14
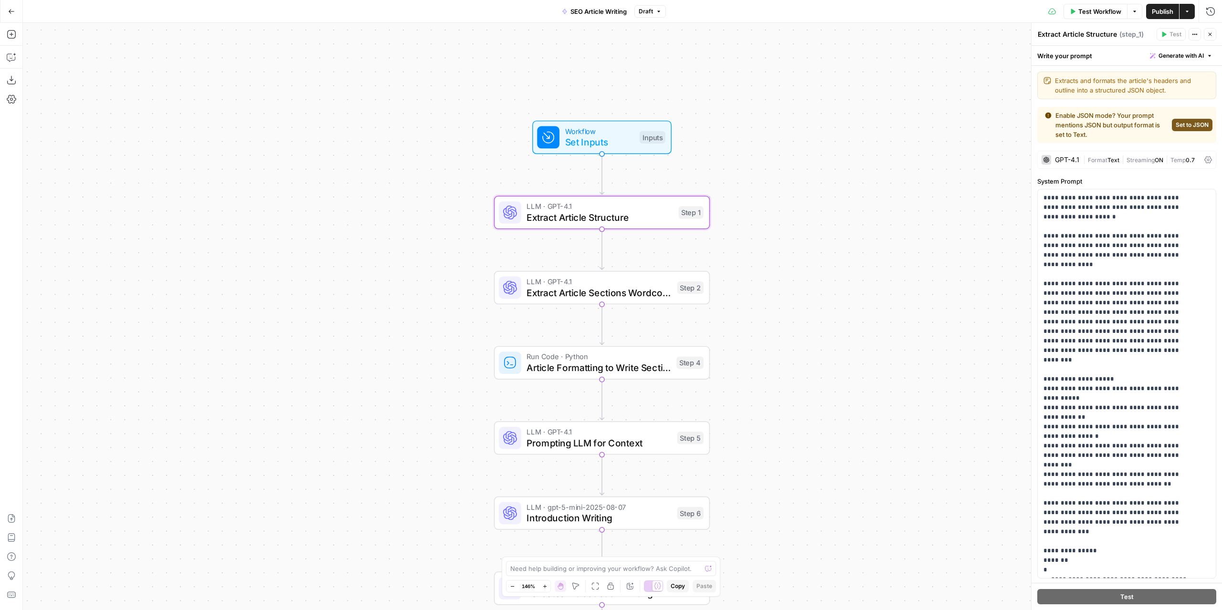
click at [1185, 129] on button "Set to JSON" at bounding box center [1192, 125] width 41 height 12
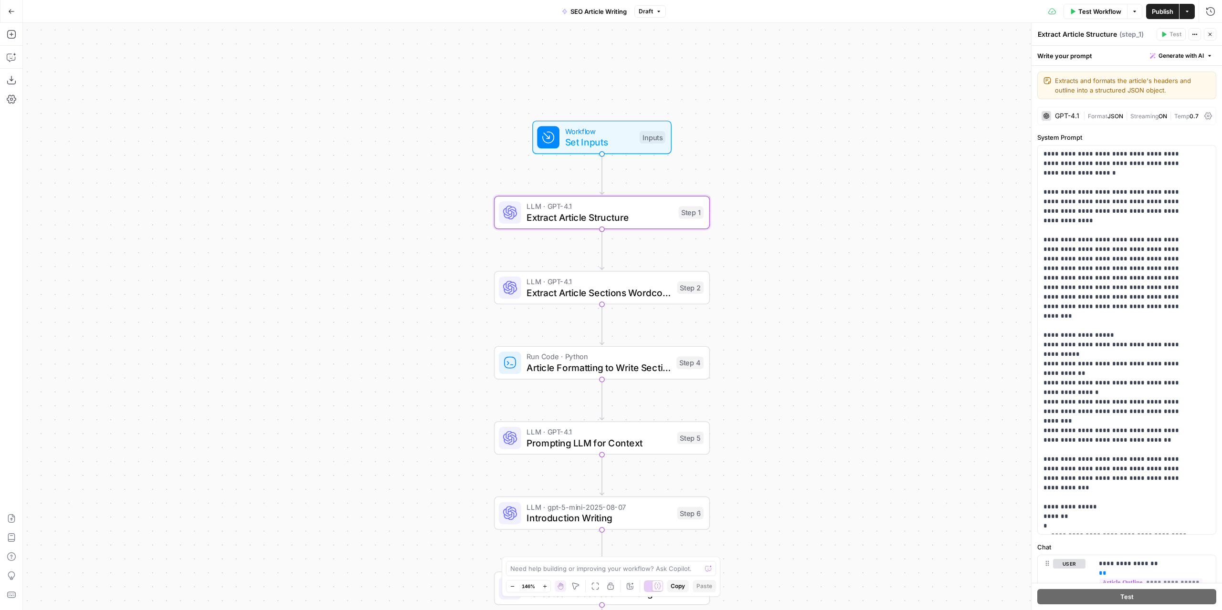
click at [1159, 13] on span "Publish" at bounding box center [1162, 12] width 21 height 10
